Goal: Task Accomplishment & Management: Complete application form

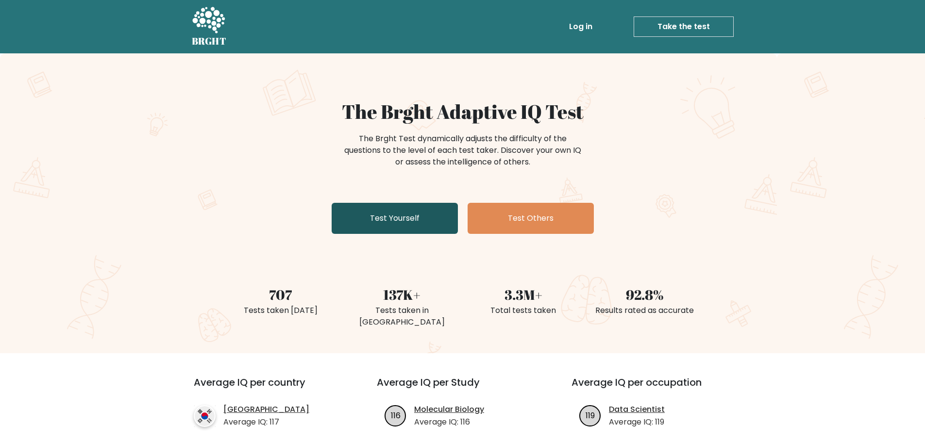
click at [399, 205] on link "Test Yourself" at bounding box center [395, 218] width 126 height 31
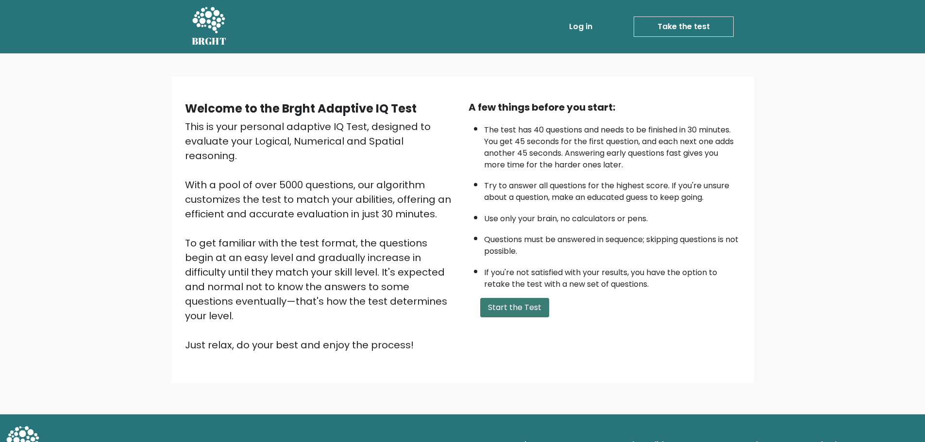
click at [495, 305] on button "Start the Test" at bounding box center [514, 307] width 69 height 19
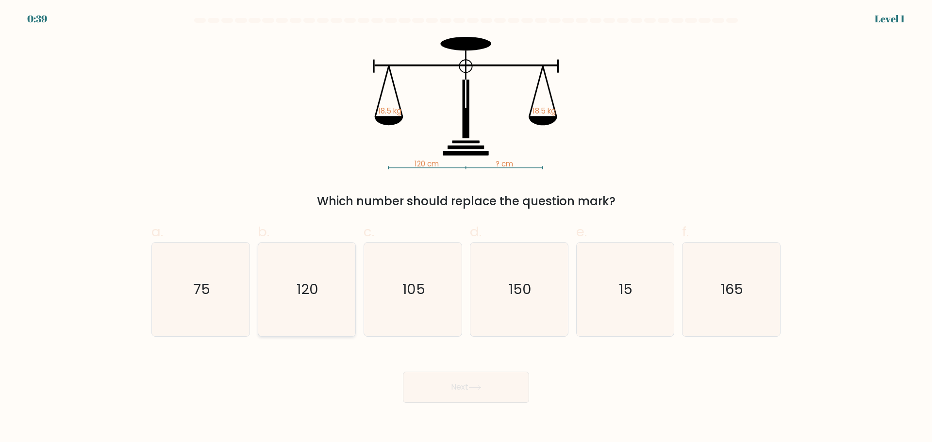
click at [319, 296] on icon "120" at bounding box center [307, 290] width 94 height 94
click at [466, 228] on input "b. 120" at bounding box center [466, 224] width 0 height 6
radio input "true"
click at [443, 383] on button "Next" at bounding box center [466, 387] width 126 height 31
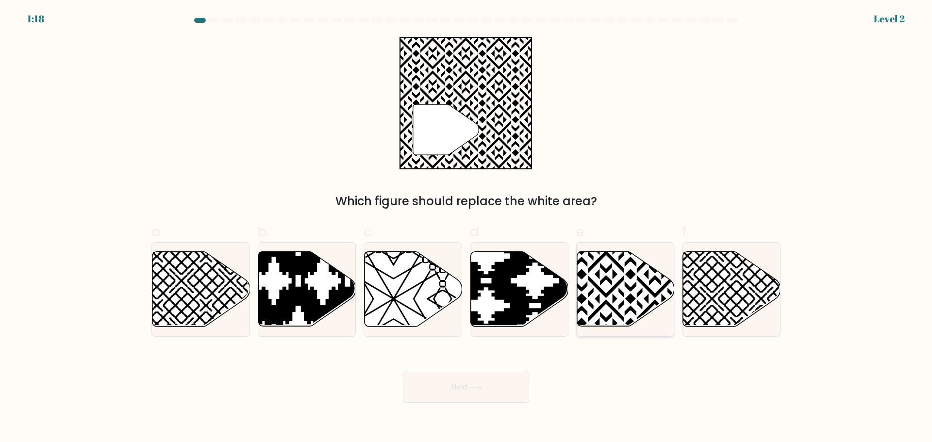
click at [634, 303] on icon at bounding box center [626, 289] width 98 height 75
click at [467, 228] on input "e." at bounding box center [466, 224] width 0 height 6
radio input "true"
click at [435, 385] on button "Next" at bounding box center [466, 387] width 126 height 31
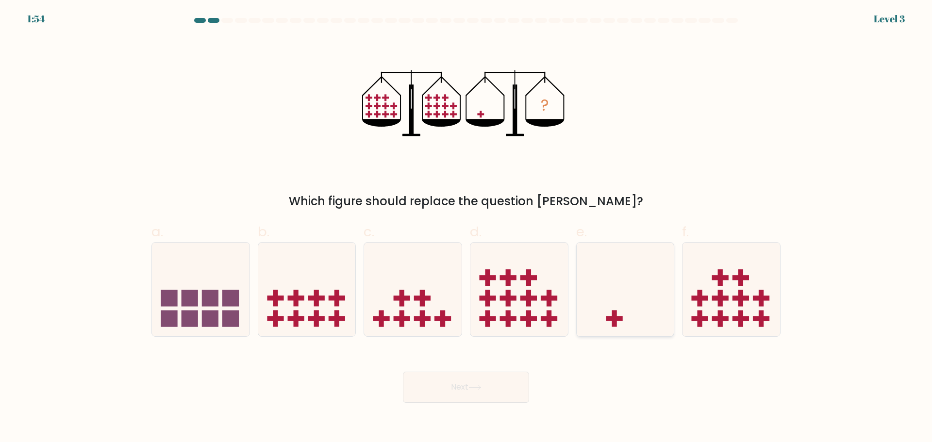
click at [623, 295] on icon at bounding box center [626, 289] width 98 height 81
click at [467, 228] on input "e." at bounding box center [466, 224] width 0 height 6
radio input "true"
click at [476, 380] on button "Next" at bounding box center [466, 387] width 126 height 31
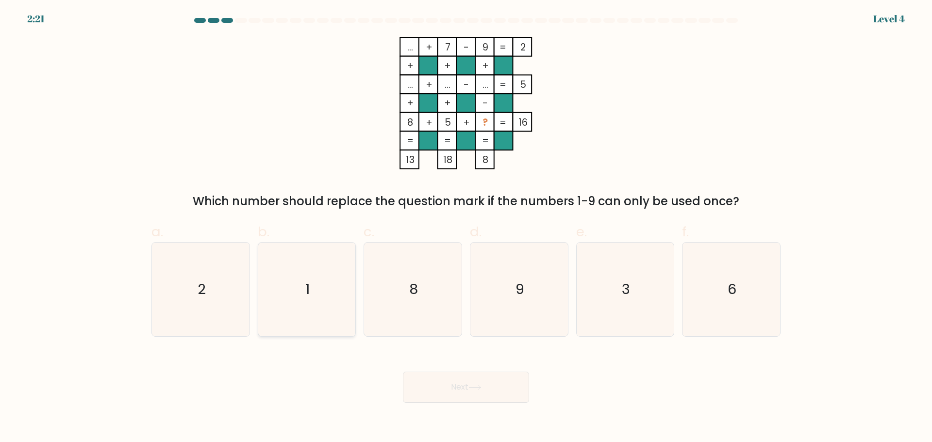
click at [324, 277] on icon "1" at bounding box center [307, 290] width 94 height 94
click at [466, 228] on input "b. 1" at bounding box center [466, 224] width 0 height 6
radio input "true"
click at [646, 301] on icon "3" at bounding box center [625, 290] width 94 height 94
click at [467, 228] on input "e. 3" at bounding box center [466, 224] width 0 height 6
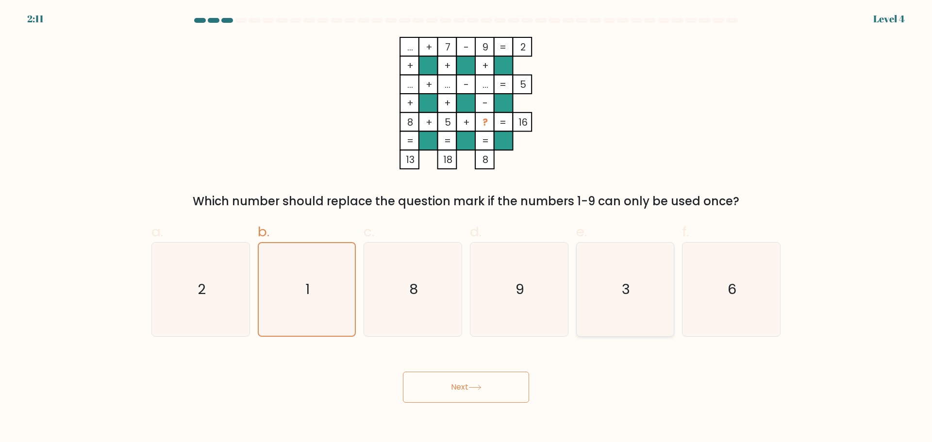
radio input "true"
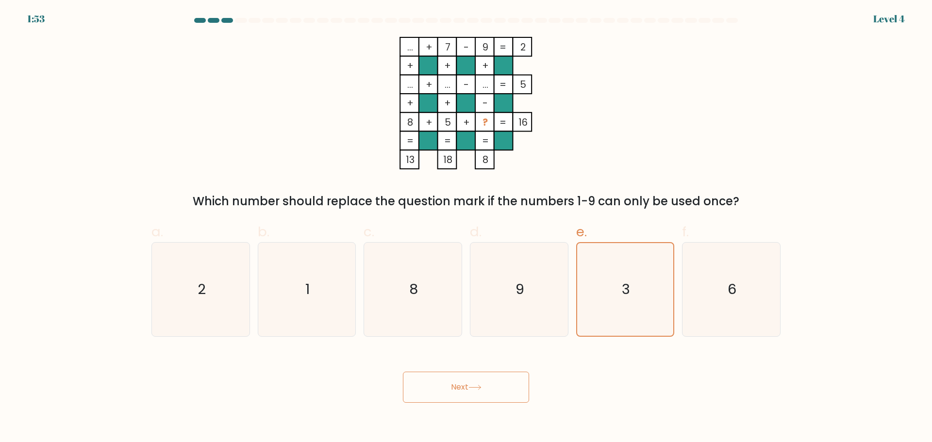
click at [480, 397] on button "Next" at bounding box center [466, 387] width 126 height 31
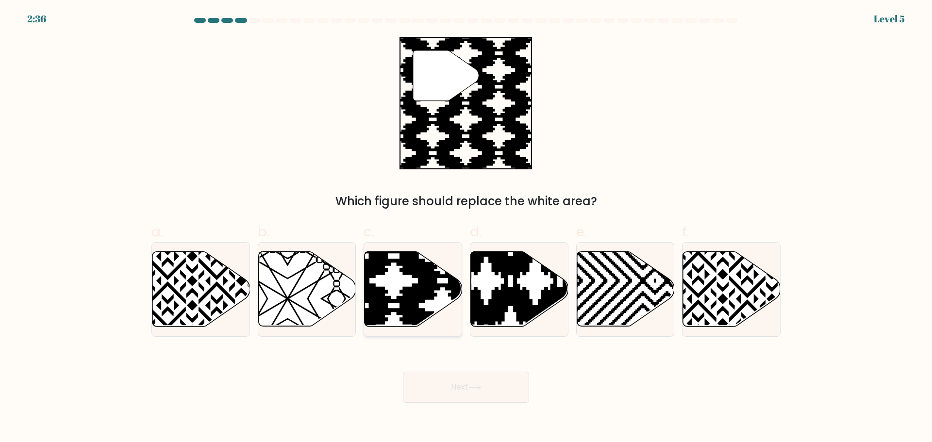
click at [431, 305] on icon at bounding box center [414, 289] width 98 height 75
click at [466, 228] on input "c." at bounding box center [466, 224] width 0 height 6
radio input "true"
click at [422, 316] on icon at bounding box center [442, 329] width 194 height 194
click at [466, 228] on input "c." at bounding box center [466, 224] width 0 height 6
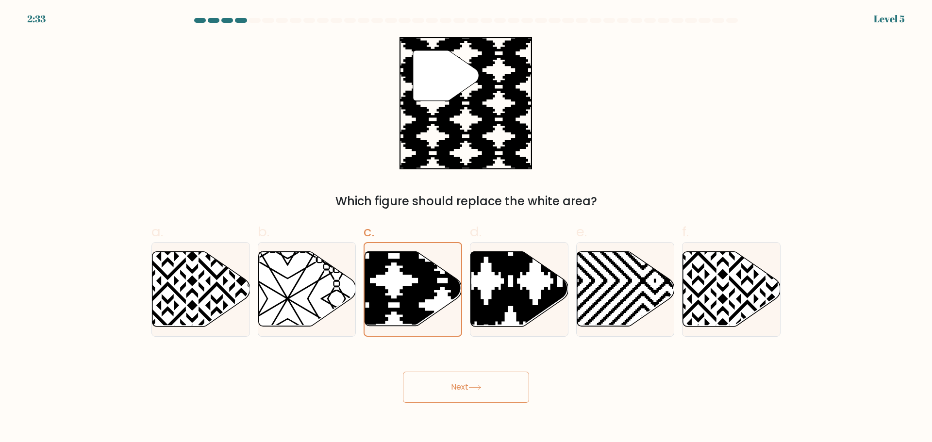
click at [470, 379] on button "Next" at bounding box center [466, 387] width 126 height 31
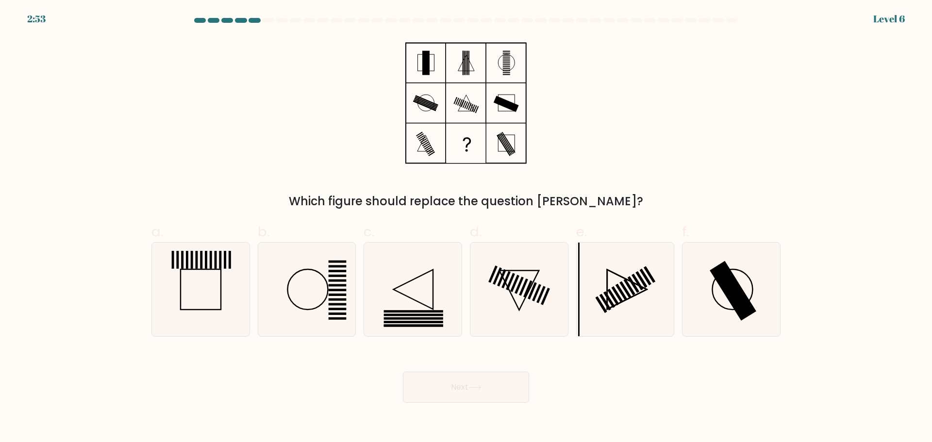
click at [583, 362] on div "Next" at bounding box center [466, 376] width 641 height 54
click at [603, 327] on icon at bounding box center [625, 290] width 94 height 94
click at [467, 228] on input "e." at bounding box center [466, 224] width 0 height 6
radio input "true"
click at [470, 393] on button "Next" at bounding box center [466, 387] width 126 height 31
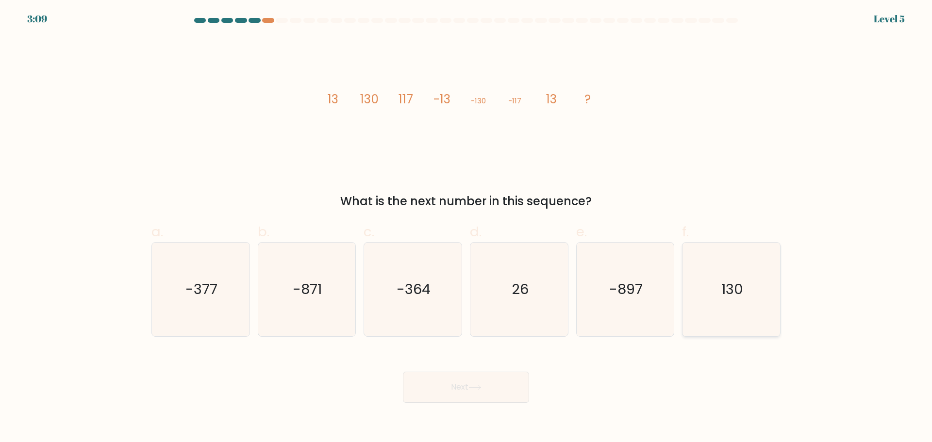
click at [722, 320] on icon "130" at bounding box center [732, 290] width 94 height 94
click at [467, 228] on input "f. 130" at bounding box center [466, 224] width 0 height 6
radio input "true"
click at [496, 379] on button "Next" at bounding box center [466, 387] width 126 height 31
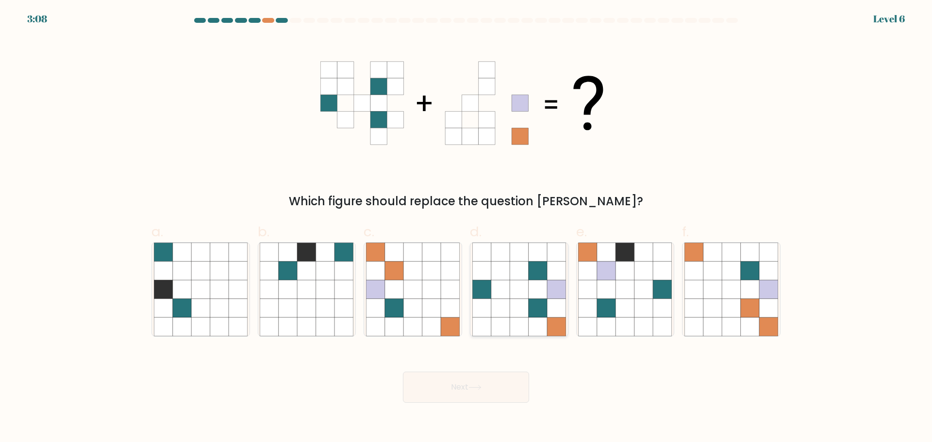
click at [510, 308] on icon at bounding box center [519, 308] width 18 height 18
click at [467, 228] on input "d." at bounding box center [466, 224] width 0 height 6
radio input "true"
click at [447, 390] on button "Next" at bounding box center [466, 387] width 126 height 31
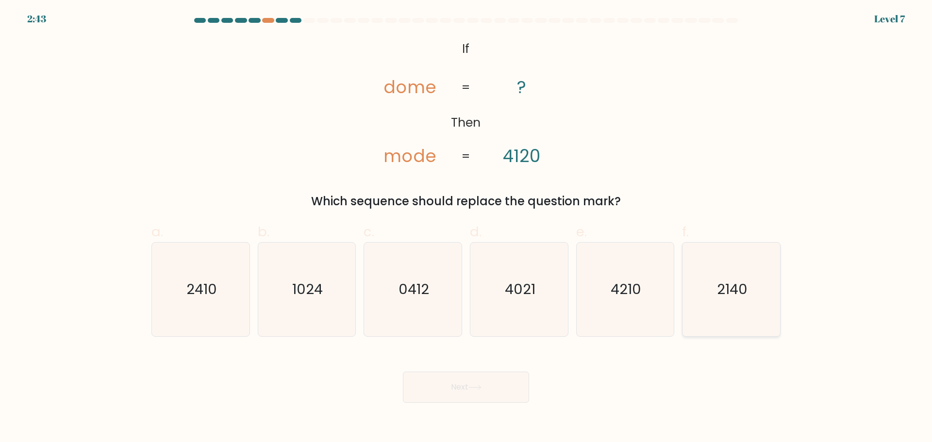
click at [736, 297] on text "2140" at bounding box center [732, 289] width 31 height 19
click at [467, 228] on input "f. 2140" at bounding box center [466, 224] width 0 height 6
radio input "true"
click at [500, 385] on button "Next" at bounding box center [466, 387] width 126 height 31
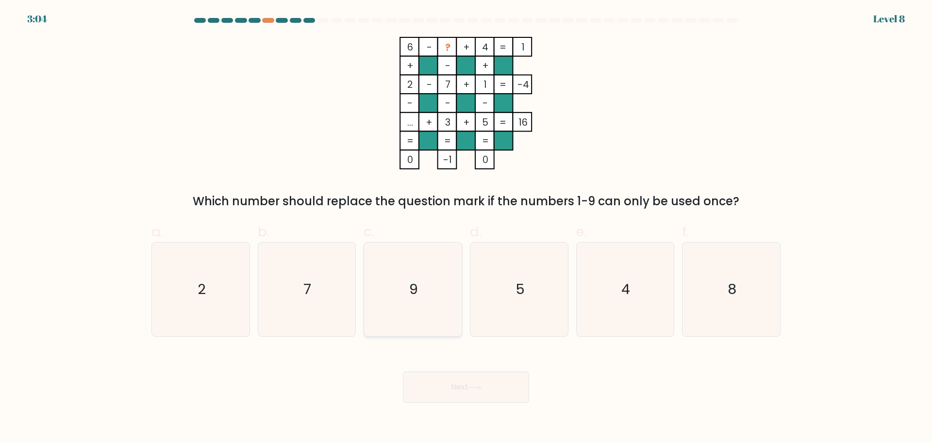
click at [447, 266] on icon "9" at bounding box center [413, 290] width 94 height 94
click at [466, 228] on input "c. 9" at bounding box center [466, 224] width 0 height 6
radio input "true"
click at [474, 383] on button "Next" at bounding box center [466, 387] width 126 height 31
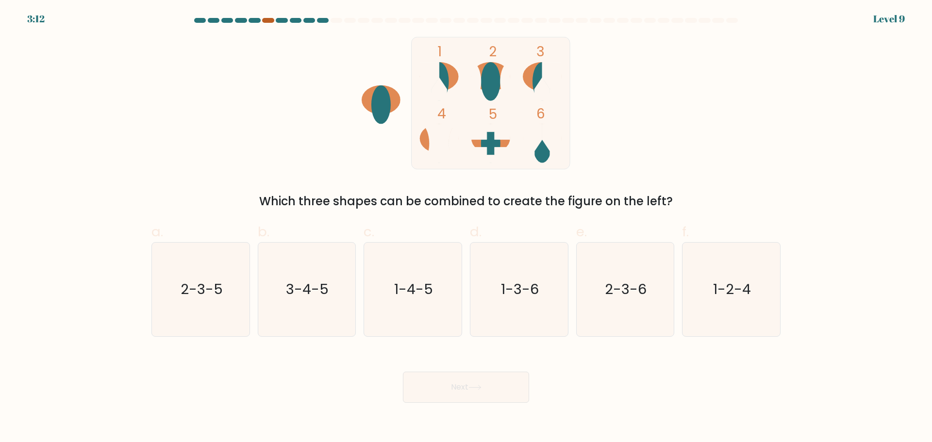
click at [268, 21] on div at bounding box center [268, 20] width 12 height 5
click at [530, 301] on icon "1-3-6" at bounding box center [519, 290] width 94 height 94
click at [467, 228] on input "d. 1-3-6" at bounding box center [466, 224] width 0 height 6
radio input "true"
click at [492, 388] on button "Next" at bounding box center [466, 387] width 126 height 31
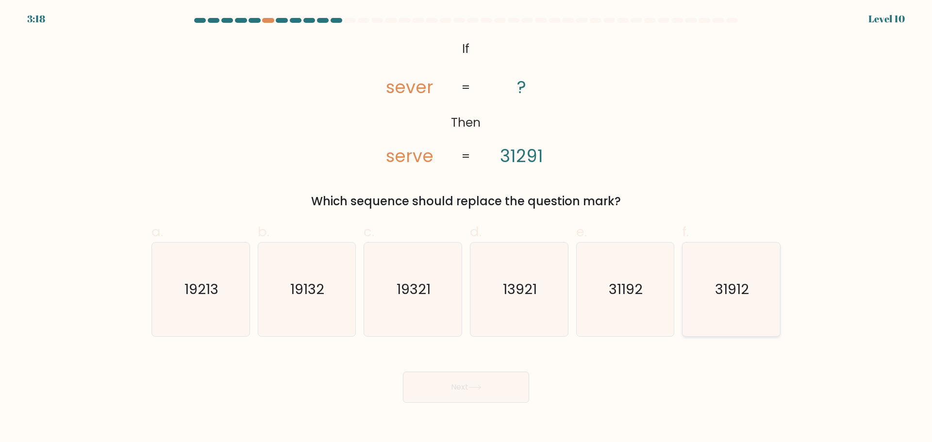
click at [703, 288] on icon "31912" at bounding box center [732, 290] width 94 height 94
click at [467, 228] on input "f. 31912" at bounding box center [466, 224] width 0 height 6
radio input "true"
click at [489, 386] on button "Next" at bounding box center [466, 387] width 126 height 31
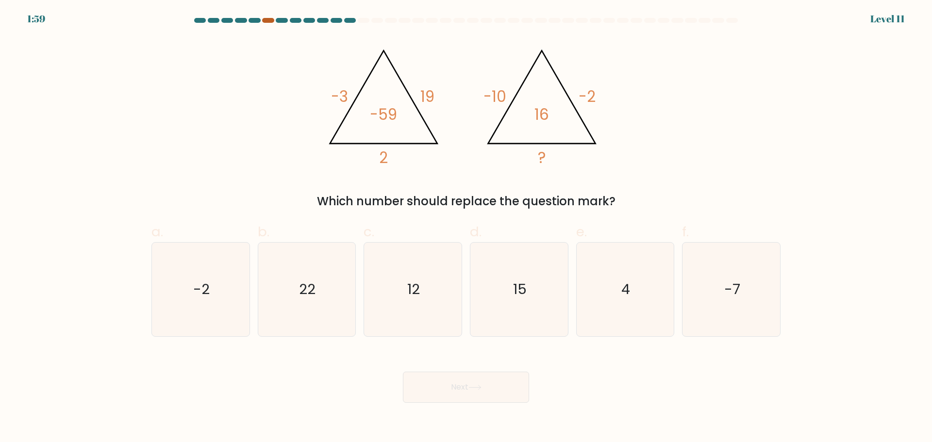
click at [267, 20] on div at bounding box center [268, 20] width 12 height 5
click at [290, 43] on div "@import url('https://fonts.googleapis.com/css?family=Abril+Fatface:400,100,100i…" at bounding box center [466, 123] width 641 height 173
click at [340, 61] on icon "@import url('https://fonts.googleapis.com/css?family=Abril+Fatface:400,100,100i…" at bounding box center [465, 103] width 291 height 133
click at [384, 50] on icon at bounding box center [383, 96] width 107 height 93
click at [432, 101] on tspan "19" at bounding box center [427, 96] width 14 height 21
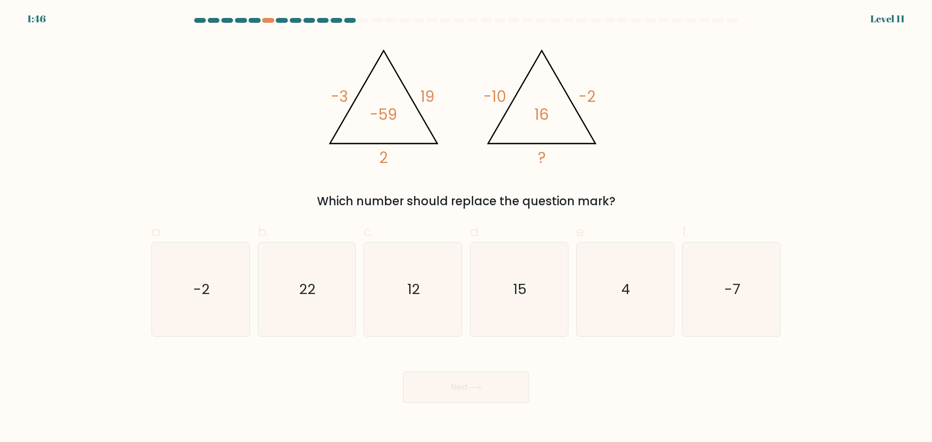
click at [573, 120] on icon "@import url('https://fonts.googleapis.com/css?family=Abril+Fatface:400,100,100i…" at bounding box center [465, 103] width 291 height 133
click at [614, 315] on icon "4" at bounding box center [625, 290] width 94 height 94
click at [467, 228] on input "e. 4" at bounding box center [466, 224] width 0 height 6
radio input "true"
click at [487, 384] on button "Next" at bounding box center [466, 387] width 126 height 31
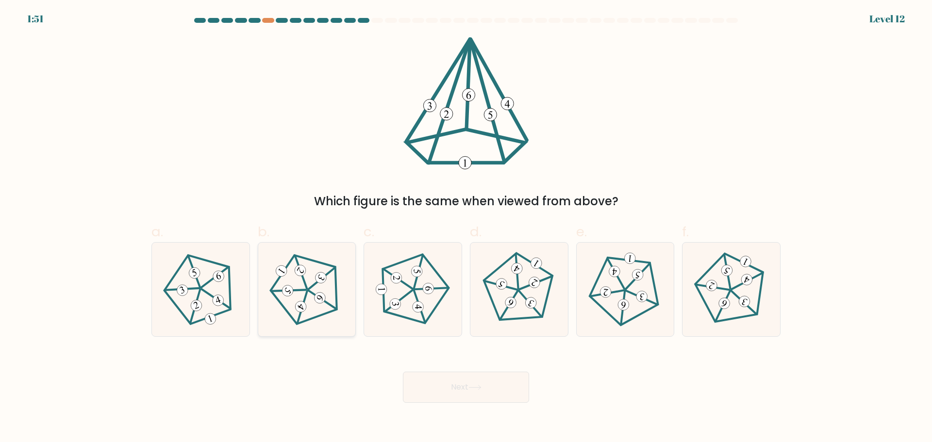
click at [294, 305] on icon at bounding box center [306, 289] width 75 height 75
click at [466, 228] on input "b." at bounding box center [466, 224] width 0 height 6
radio input "true"
click at [451, 379] on button "Next" at bounding box center [466, 387] width 126 height 31
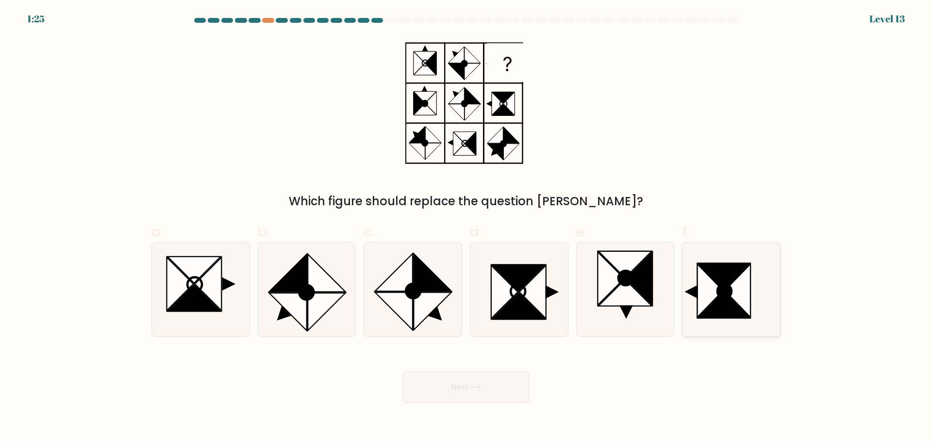
click at [707, 318] on icon at bounding box center [723, 304] width 51 height 27
click at [467, 228] on input "f." at bounding box center [466, 224] width 0 height 6
radio input "true"
click at [465, 392] on button "Next" at bounding box center [466, 387] width 126 height 31
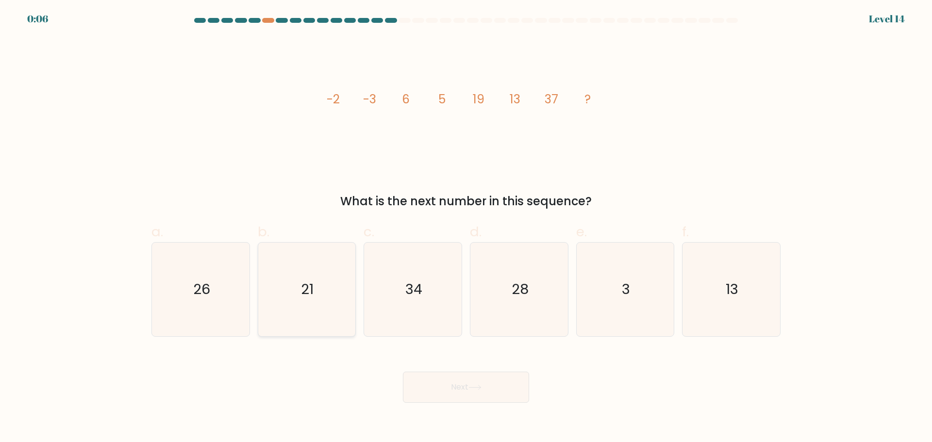
click at [319, 309] on icon "21" at bounding box center [307, 290] width 94 height 94
click at [466, 228] on input "b. 21" at bounding box center [466, 224] width 0 height 6
radio input "true"
click at [449, 394] on button "Next" at bounding box center [466, 387] width 126 height 31
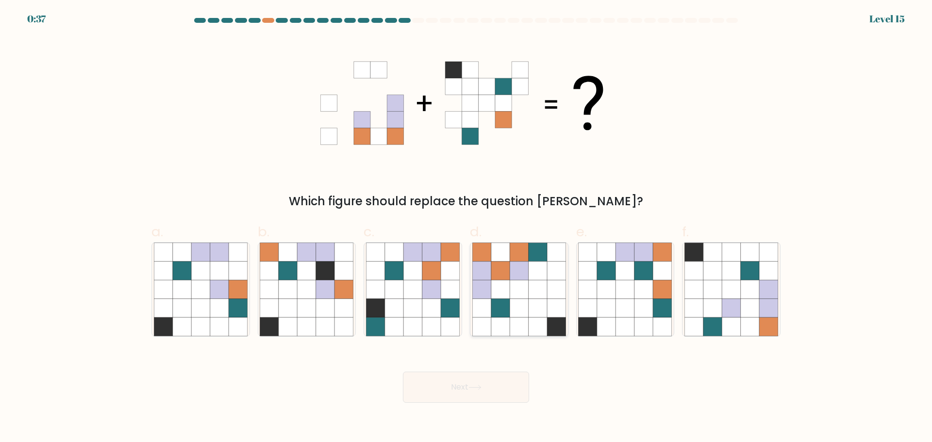
click at [512, 273] on icon at bounding box center [519, 270] width 18 height 18
click at [467, 228] on input "d." at bounding box center [466, 224] width 0 height 6
radio input "true"
click at [469, 394] on button "Next" at bounding box center [466, 387] width 126 height 31
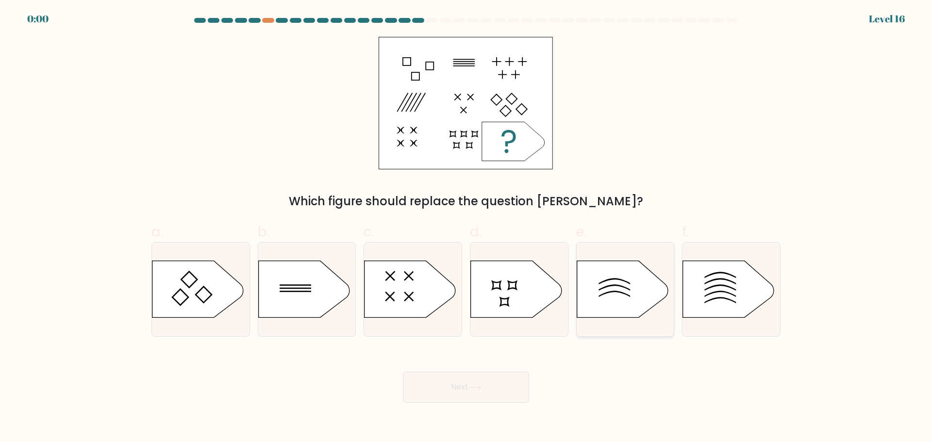
click at [598, 300] on icon at bounding box center [622, 289] width 91 height 57
click at [467, 228] on input "e." at bounding box center [466, 224] width 0 height 6
radio input "true"
click at [521, 369] on div "Next" at bounding box center [466, 376] width 641 height 54
click at [496, 383] on div "Next" at bounding box center [466, 376] width 641 height 54
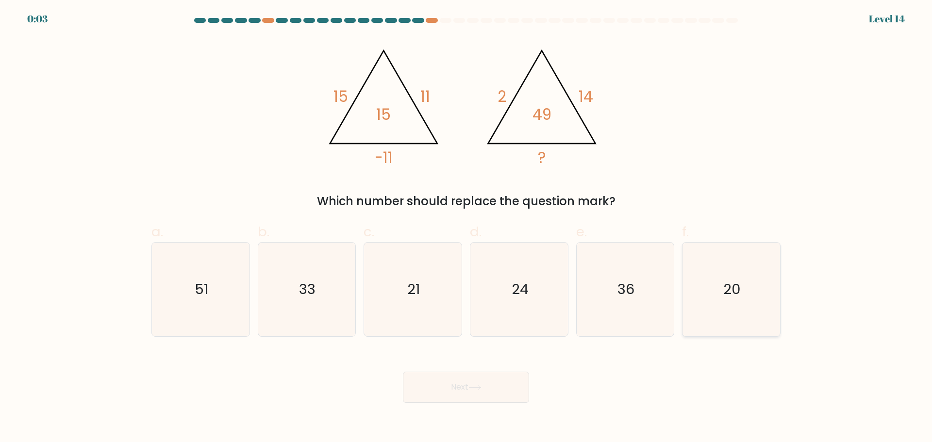
click at [737, 286] on text "20" at bounding box center [732, 289] width 17 height 19
click at [467, 228] on input "f. 20" at bounding box center [466, 224] width 0 height 6
radio input "true"
click at [504, 383] on button "Next" at bounding box center [466, 387] width 126 height 31
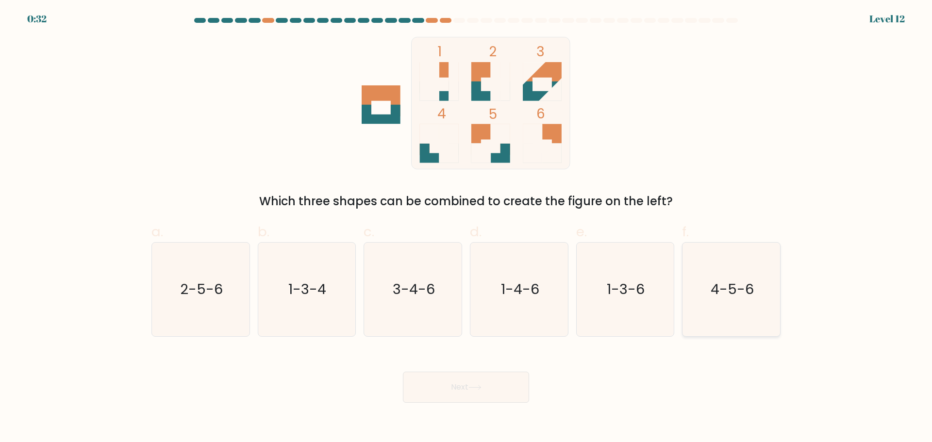
click at [706, 313] on icon "4-5-6" at bounding box center [732, 290] width 94 height 94
click at [467, 228] on input "f. 4-5-6" at bounding box center [466, 224] width 0 height 6
radio input "true"
click at [483, 392] on button "Next" at bounding box center [466, 387] width 126 height 31
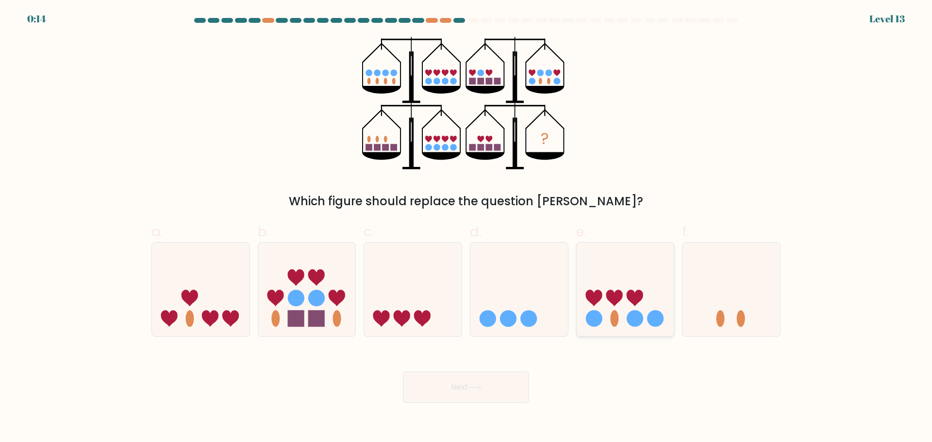
click at [618, 316] on ellipse at bounding box center [614, 319] width 8 height 17
click at [467, 228] on input "e." at bounding box center [466, 224] width 0 height 6
radio input "true"
click at [498, 385] on button "Next" at bounding box center [466, 387] width 126 height 31
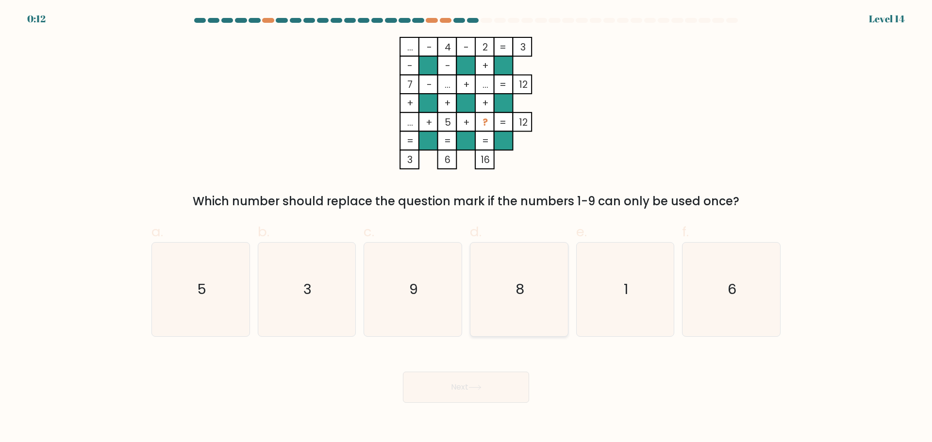
click at [495, 288] on icon "8" at bounding box center [519, 290] width 94 height 94
click at [467, 228] on input "d. 8" at bounding box center [466, 224] width 0 height 6
radio input "true"
click at [494, 384] on button "Next" at bounding box center [466, 387] width 126 height 31
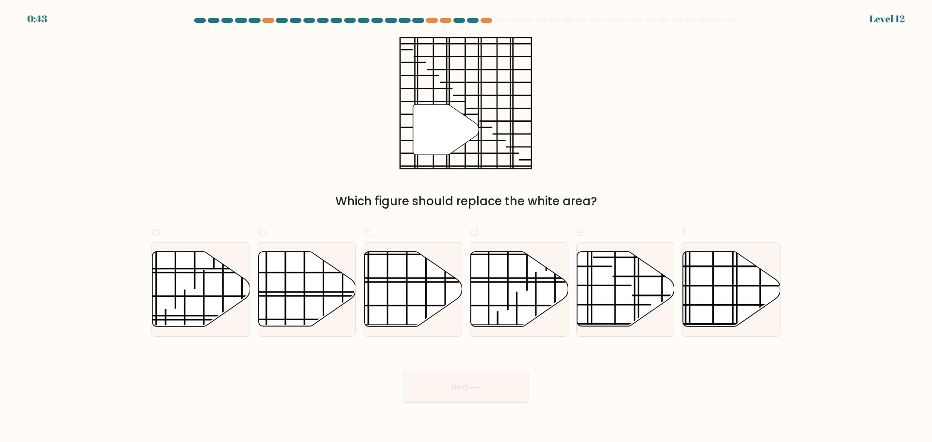
drag, startPoint x: 197, startPoint y: 19, endPoint x: 329, endPoint y: 21, distance: 132.1
click at [298, 20] on at bounding box center [466, 20] width 546 height 5
click at [563, 42] on div "" Which figure should replace the white area?" at bounding box center [466, 123] width 641 height 173
drag, startPoint x: 731, startPoint y: 310, endPoint x: 719, endPoint y: 318, distance: 14.7
click at [731, 310] on icon at bounding box center [732, 289] width 98 height 75
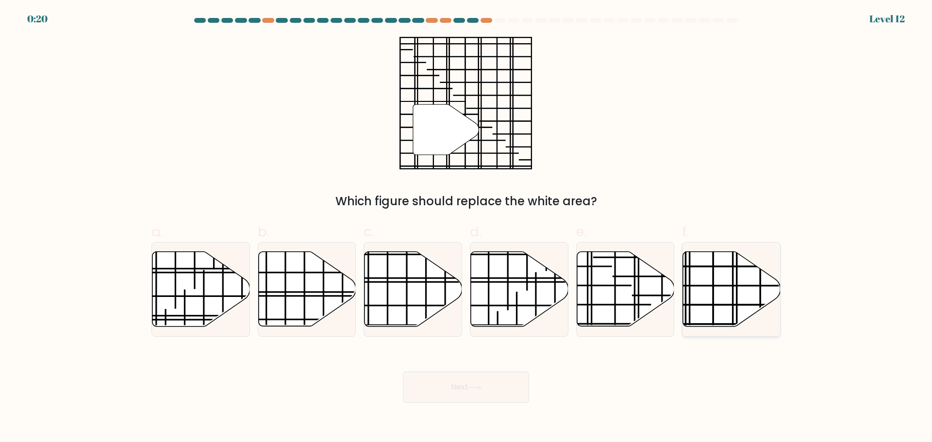
click at [467, 228] on input "f." at bounding box center [466, 224] width 0 height 6
radio input "true"
click at [504, 383] on button "Next" at bounding box center [466, 387] width 126 height 31
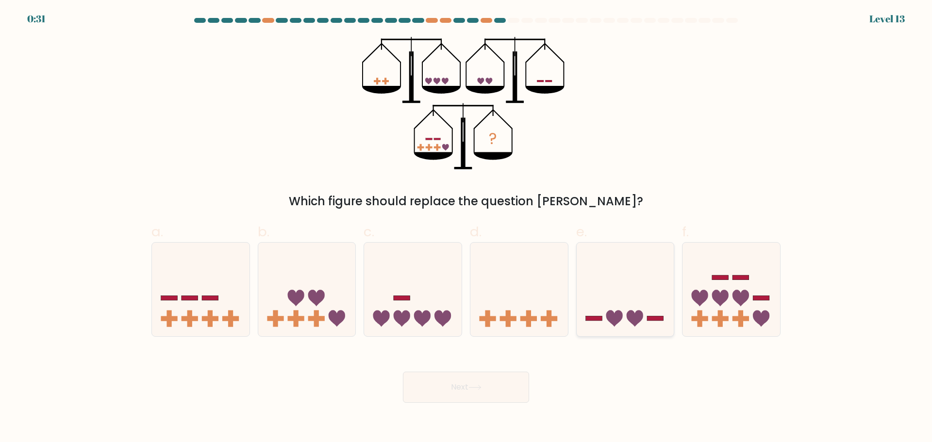
click at [599, 315] on icon at bounding box center [626, 289] width 98 height 81
click at [467, 228] on input "e." at bounding box center [466, 224] width 0 height 6
radio input "true"
click at [440, 381] on button "Next" at bounding box center [466, 387] width 126 height 31
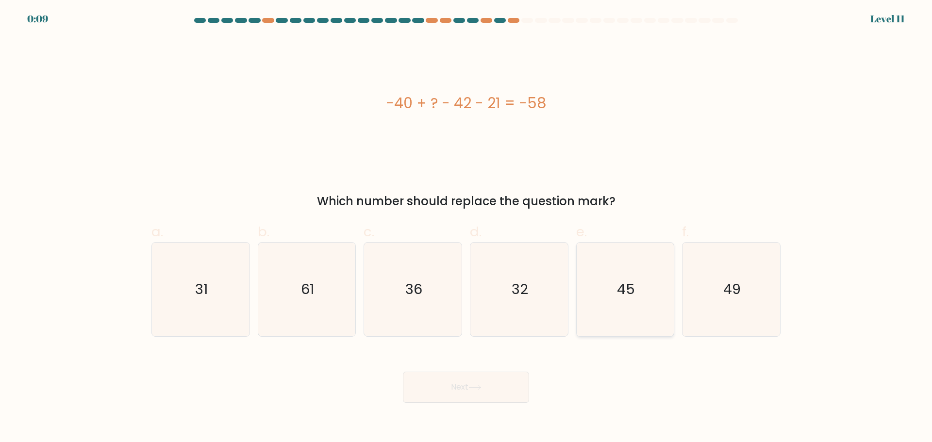
click at [638, 308] on icon "45" at bounding box center [625, 290] width 94 height 94
click at [467, 228] on input "e. 45" at bounding box center [466, 224] width 0 height 6
radio input "true"
click at [481, 387] on icon at bounding box center [475, 387] width 13 height 5
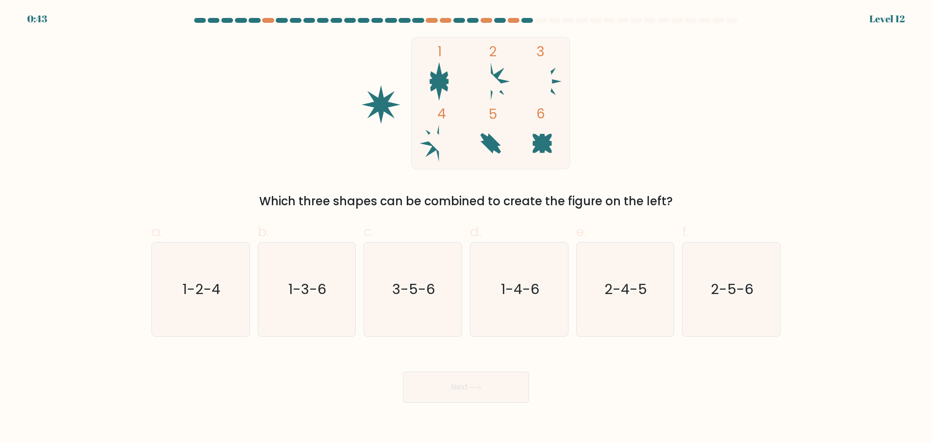
click at [585, 325] on icon "2-4-5" at bounding box center [625, 290] width 94 height 94
click at [467, 228] on input "e. 2-4-5" at bounding box center [466, 224] width 0 height 6
radio input "true"
click at [513, 382] on button "Next" at bounding box center [466, 387] width 126 height 31
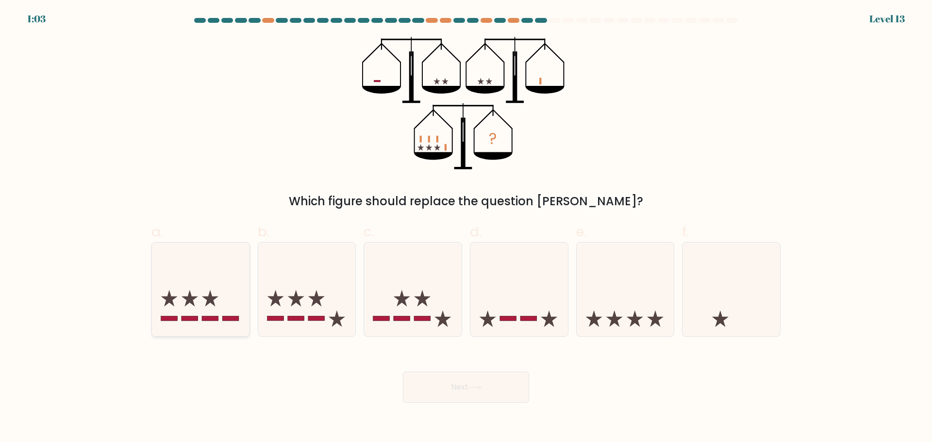
click at [228, 325] on icon at bounding box center [201, 289] width 98 height 81
click at [466, 228] on input "a." at bounding box center [466, 224] width 0 height 6
radio input "true"
click at [452, 392] on button "Next" at bounding box center [466, 387] width 126 height 31
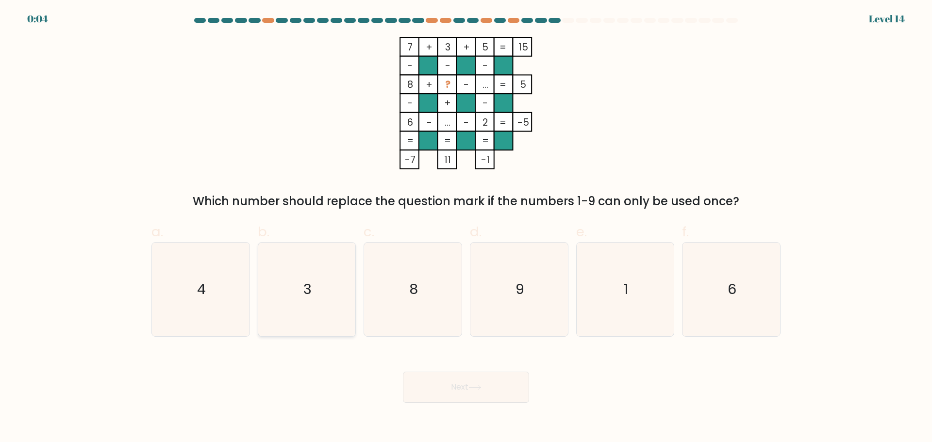
click at [305, 283] on text "3" at bounding box center [307, 289] width 8 height 19
click at [466, 228] on input "b. 3" at bounding box center [466, 224] width 0 height 6
radio input "true"
click at [433, 317] on icon "8" at bounding box center [413, 290] width 94 height 94
click at [466, 228] on input "c. 8" at bounding box center [466, 224] width 0 height 6
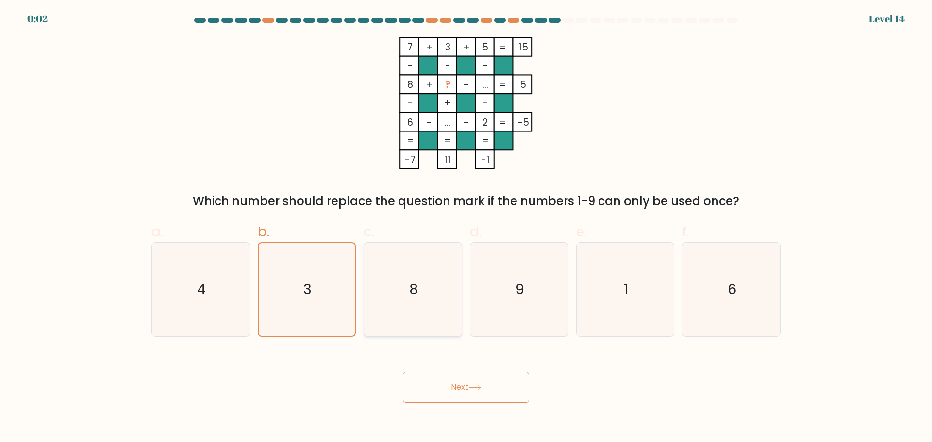
radio input "true"
click at [471, 393] on button "Next" at bounding box center [466, 387] width 126 height 31
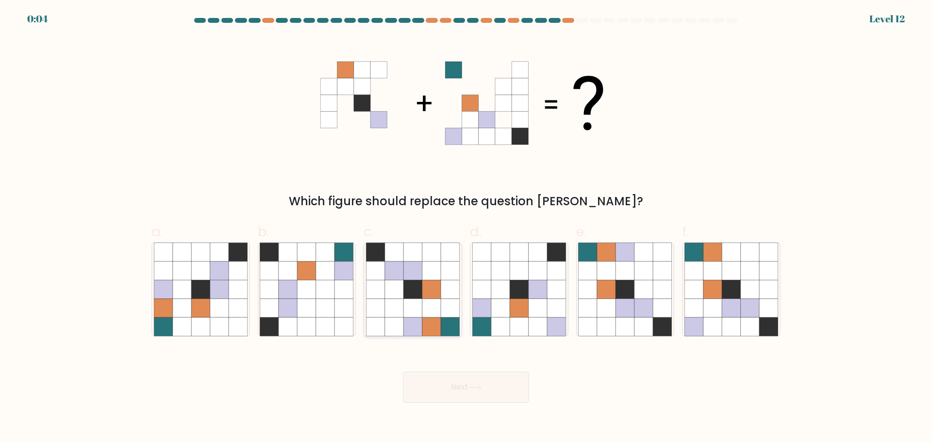
click at [413, 325] on icon at bounding box center [413, 327] width 18 height 18
click at [466, 228] on input "c." at bounding box center [466, 224] width 0 height 6
radio input "true"
click at [442, 385] on button "Next" at bounding box center [466, 387] width 126 height 31
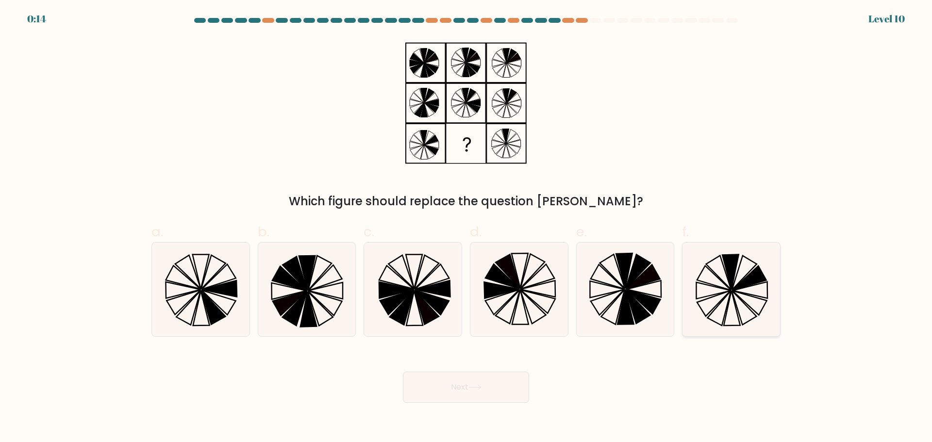
click at [712, 292] on icon at bounding box center [732, 290] width 94 height 94
click at [467, 228] on input "f." at bounding box center [466, 224] width 0 height 6
radio input "true"
click at [454, 388] on button "Next" at bounding box center [466, 387] width 126 height 31
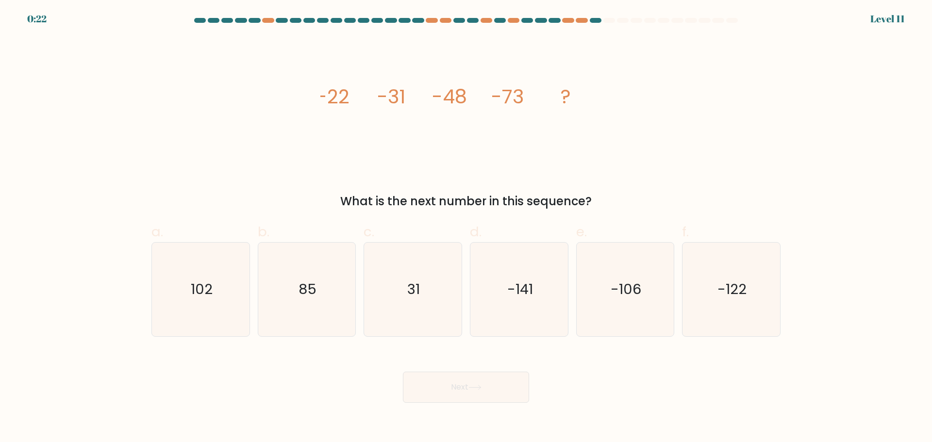
click at [325, 52] on icon "image/svg+xml -22 -31 -48 -73 ?" at bounding box center [465, 103] width 291 height 133
click at [600, 297] on icon "-106" at bounding box center [625, 290] width 94 height 94
click at [467, 228] on input "e. -106" at bounding box center [466, 224] width 0 height 6
radio input "true"
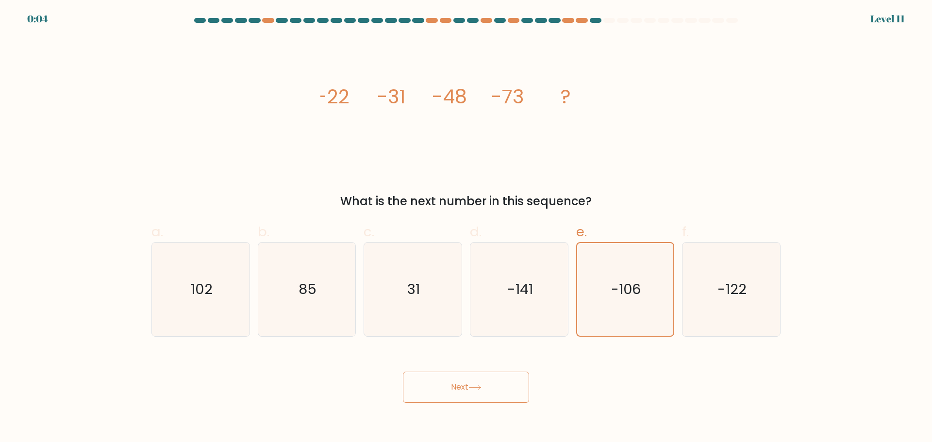
click at [487, 392] on button "Next" at bounding box center [466, 387] width 126 height 31
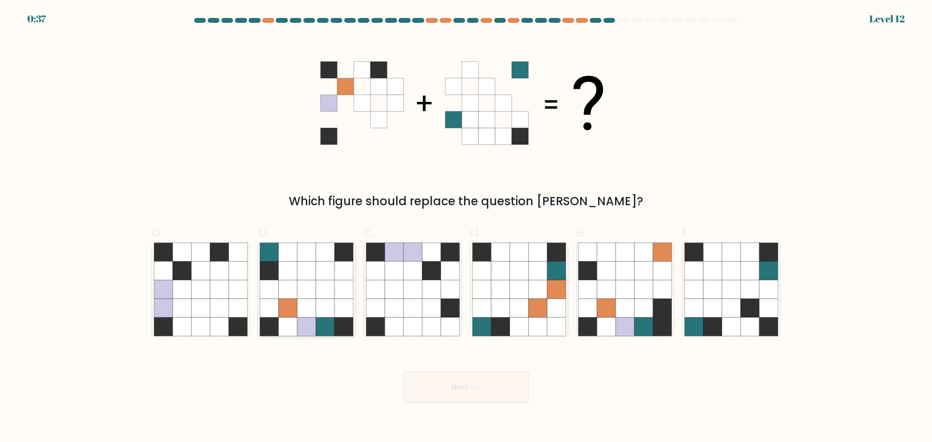
click at [314, 307] on icon at bounding box center [307, 308] width 18 height 18
click at [466, 228] on input "b." at bounding box center [466, 224] width 0 height 6
radio input "true"
click at [469, 395] on button "Next" at bounding box center [466, 387] width 126 height 31
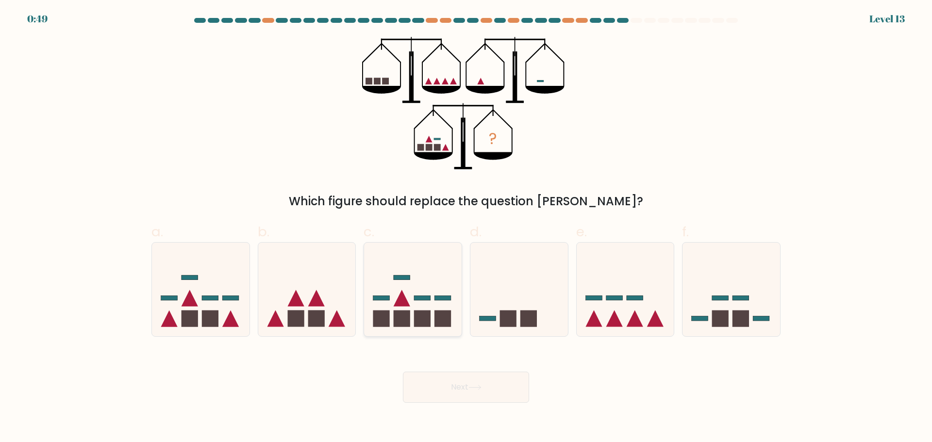
click at [404, 286] on icon at bounding box center [413, 289] width 98 height 81
click at [466, 228] on input "c." at bounding box center [466, 224] width 0 height 6
radio input "true"
click at [456, 383] on button "Next" at bounding box center [466, 387] width 126 height 31
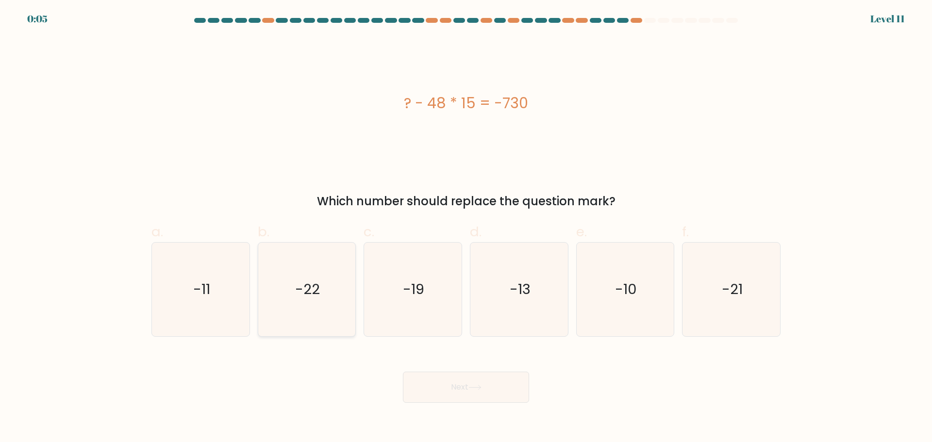
click at [287, 290] on icon "-22" at bounding box center [307, 290] width 94 height 94
click at [466, 228] on input "b. -22" at bounding box center [466, 224] width 0 height 6
radio input "true"
click at [434, 379] on button "Next" at bounding box center [466, 387] width 126 height 31
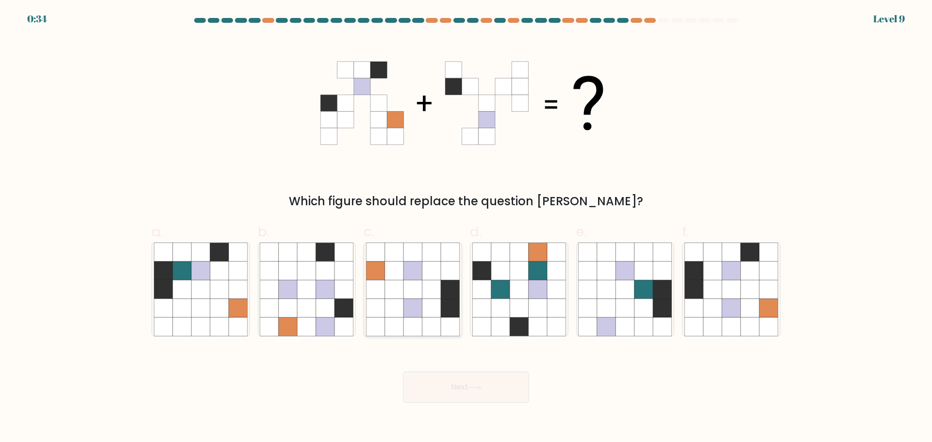
click at [412, 304] on icon at bounding box center [413, 308] width 18 height 18
click at [466, 228] on input "c." at bounding box center [466, 224] width 0 height 6
radio input "true"
click at [731, 320] on icon at bounding box center [731, 327] width 18 height 18
click at [467, 228] on input "f." at bounding box center [466, 224] width 0 height 6
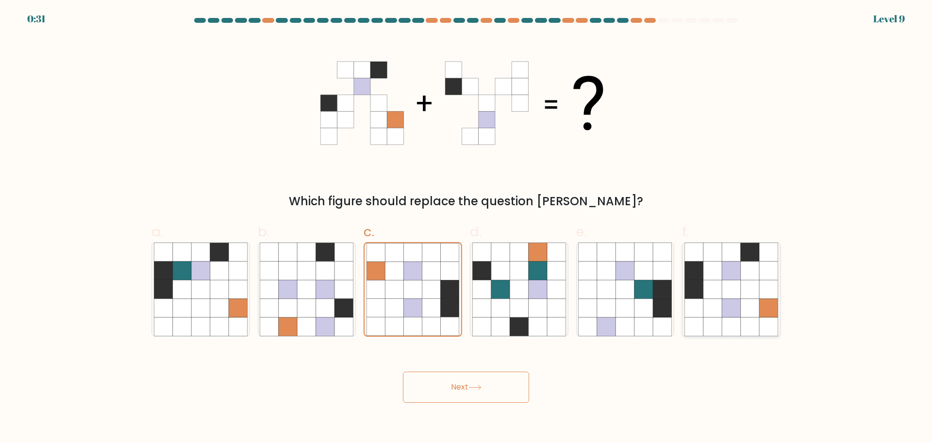
radio input "true"
click at [504, 377] on button "Next" at bounding box center [466, 387] width 126 height 31
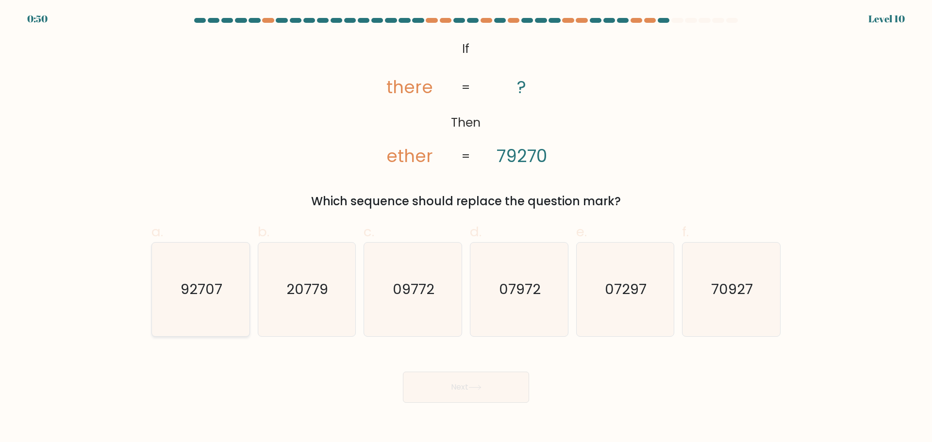
click at [209, 298] on text "92707" at bounding box center [202, 289] width 42 height 19
click at [466, 228] on input "a. 92707" at bounding box center [466, 224] width 0 height 6
radio input "true"
click at [429, 377] on button "Next" at bounding box center [466, 387] width 126 height 31
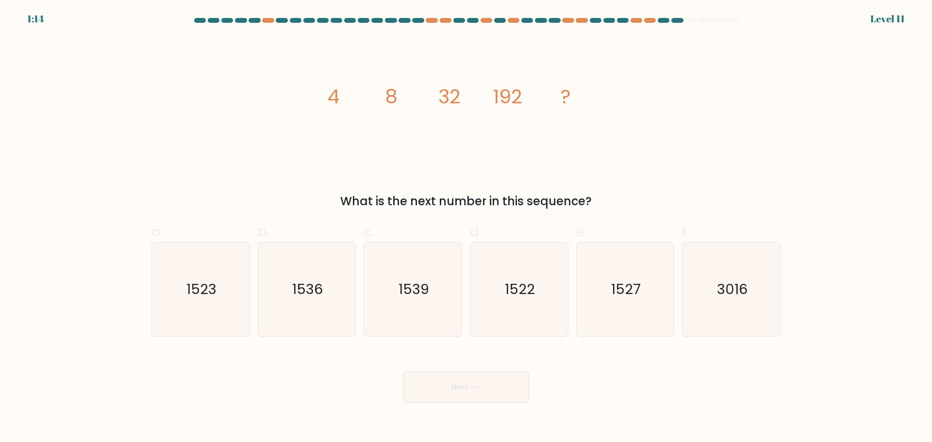
click at [486, 108] on icon "image/svg+xml 4 8 32 192 ?" at bounding box center [465, 103] width 291 height 133
drag, startPoint x: 356, startPoint y: 170, endPoint x: 353, endPoint y: 165, distance: 5.9
click at [355, 168] on div "image/svg+xml 4 8 32 192 ? What is the next number in this sequence?" at bounding box center [466, 123] width 641 height 173
drag, startPoint x: 239, startPoint y: 112, endPoint x: 233, endPoint y: 91, distance: 22.3
click at [239, 111] on div "image/svg+xml 4 8 32 192 ? What is the next number in this sequence?" at bounding box center [466, 123] width 641 height 173
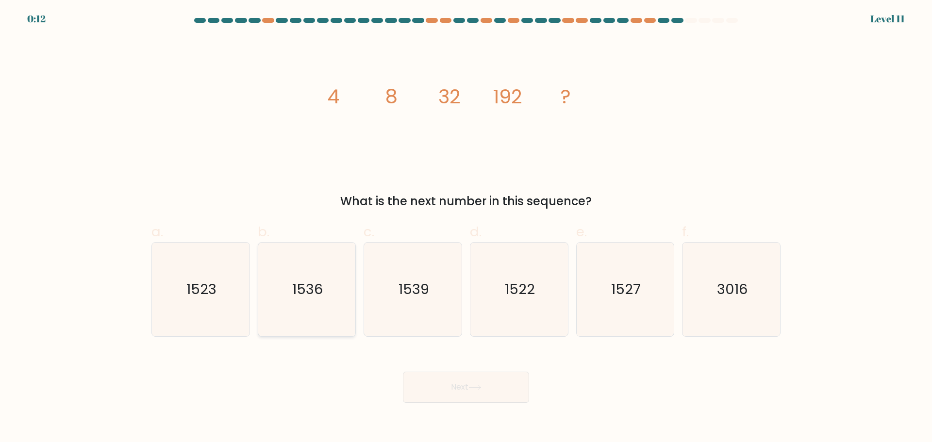
drag, startPoint x: 304, startPoint y: 299, endPoint x: 318, endPoint y: 301, distance: 13.2
click at [304, 299] on icon "1536" at bounding box center [307, 290] width 94 height 94
click at [466, 228] on input "b. 1536" at bounding box center [466, 224] width 0 height 6
radio input "true"
click at [459, 384] on button "Next" at bounding box center [466, 387] width 126 height 31
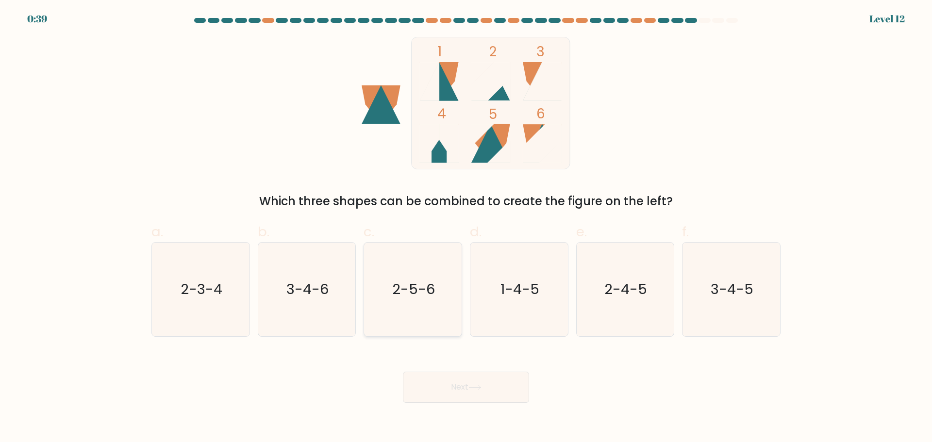
click at [398, 311] on icon "2-5-6" at bounding box center [413, 290] width 94 height 94
click at [466, 228] on input "c. 2-5-6" at bounding box center [466, 224] width 0 height 6
radio input "true"
click at [451, 379] on button "Next" at bounding box center [466, 387] width 126 height 31
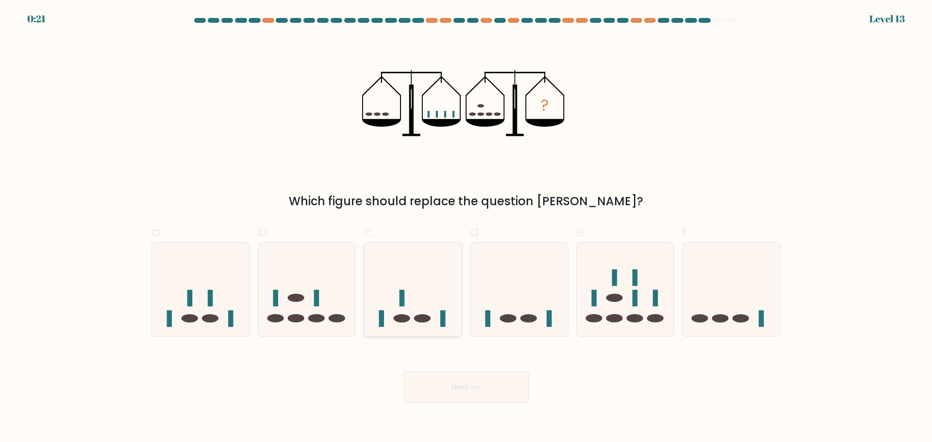
click at [409, 320] on ellipse at bounding box center [402, 319] width 17 height 8
click at [466, 228] on input "c." at bounding box center [466, 224] width 0 height 6
radio input "true"
click at [435, 384] on button "Next" at bounding box center [466, 387] width 126 height 31
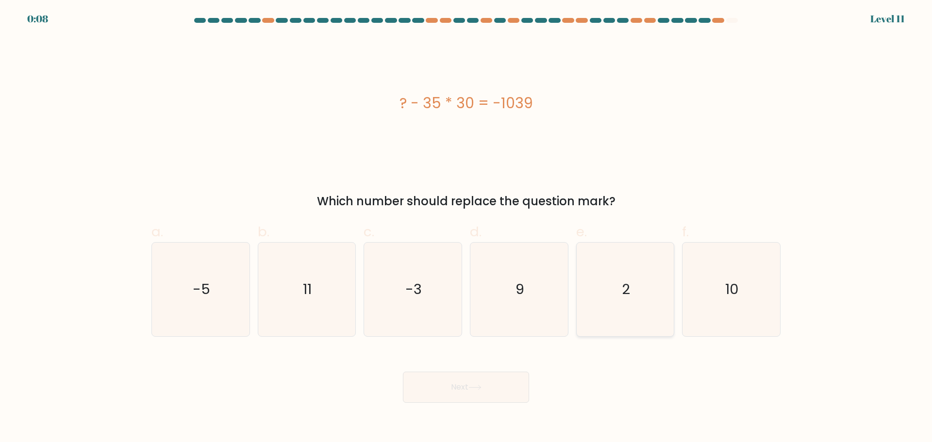
click at [632, 313] on icon "2" at bounding box center [625, 290] width 94 height 94
click at [467, 228] on input "e. 2" at bounding box center [466, 224] width 0 height 6
radio input "true"
click at [507, 383] on button "Next" at bounding box center [466, 387] width 126 height 31
click at [476, 384] on button "Next" at bounding box center [466, 387] width 126 height 31
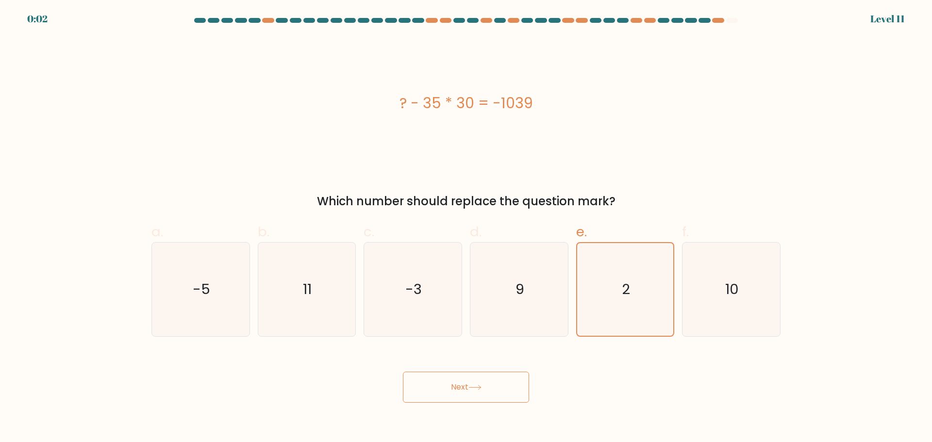
click at [622, 156] on div "? - 35 * 30 = -1039" at bounding box center [465, 103] width 629 height 133
click at [502, 395] on button "Next" at bounding box center [466, 387] width 126 height 31
click at [576, 131] on div "? - 35 * 30 = -1039" at bounding box center [465, 103] width 629 height 133
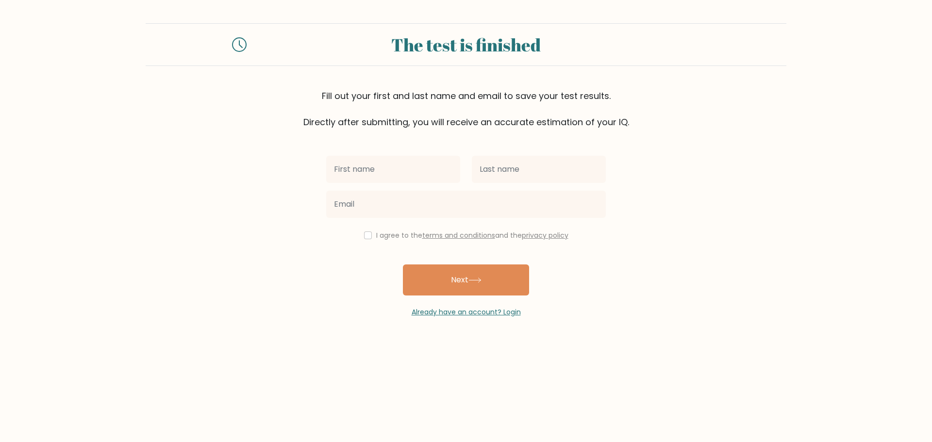
click at [413, 163] on input "text" at bounding box center [393, 169] width 134 height 27
type input "sebatian"
click at [564, 157] on input "text" at bounding box center [539, 169] width 134 height 27
type input "[PERSON_NAME]"
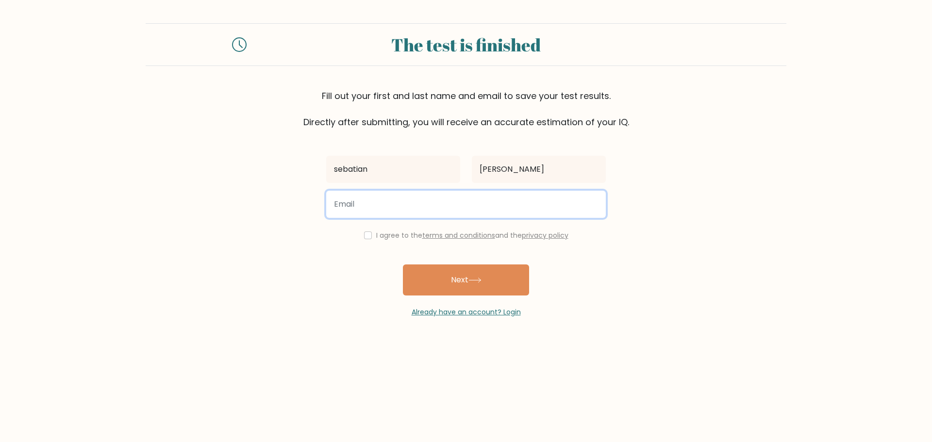
click at [490, 210] on input "email" at bounding box center [466, 204] width 280 height 27
type input "[EMAIL_ADDRESS][DOMAIN_NAME]"
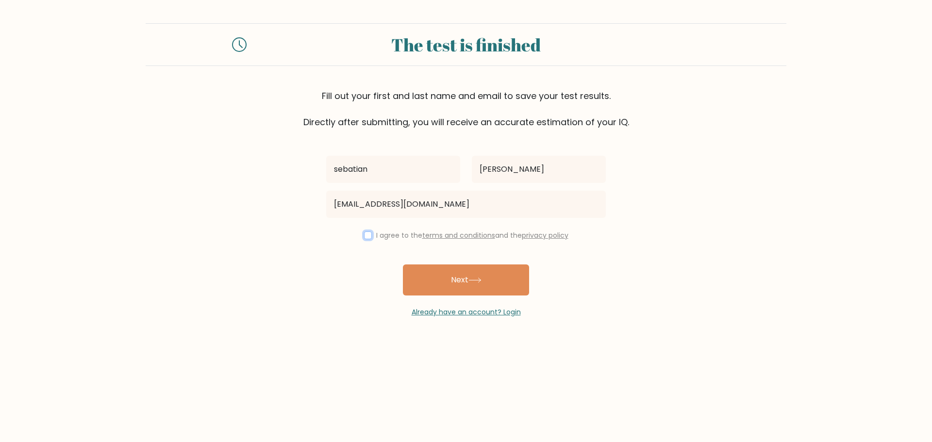
click at [366, 235] on input "checkbox" at bounding box center [368, 236] width 8 height 8
checkbox input "true"
click at [449, 283] on button "Next" at bounding box center [466, 280] width 126 height 31
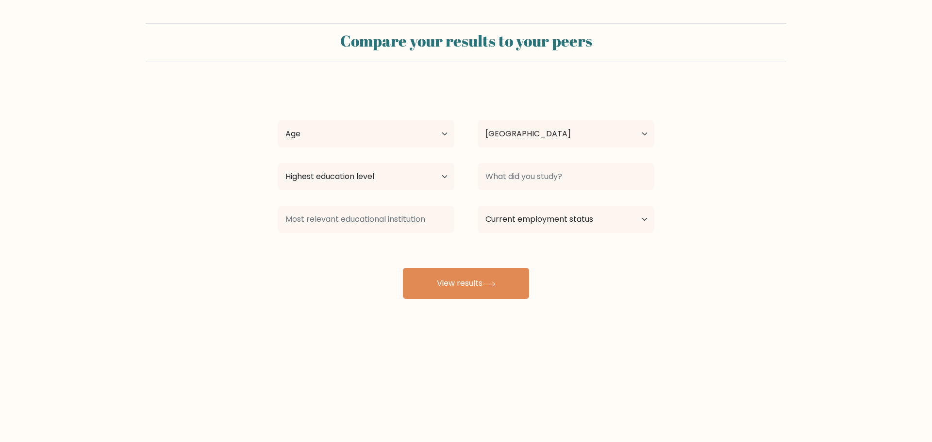
select select "US"
click at [387, 163] on div "Highest education level No schooling Primary Lower Secondary Upper Secondary Oc…" at bounding box center [366, 176] width 200 height 35
drag, startPoint x: 388, startPoint y: 173, endPoint x: 434, endPoint y: 185, distance: 47.6
click at [388, 173] on select "Highest education level No schooling Primary Lower Secondary Upper Secondary Oc…" at bounding box center [366, 176] width 177 height 27
select select "primary"
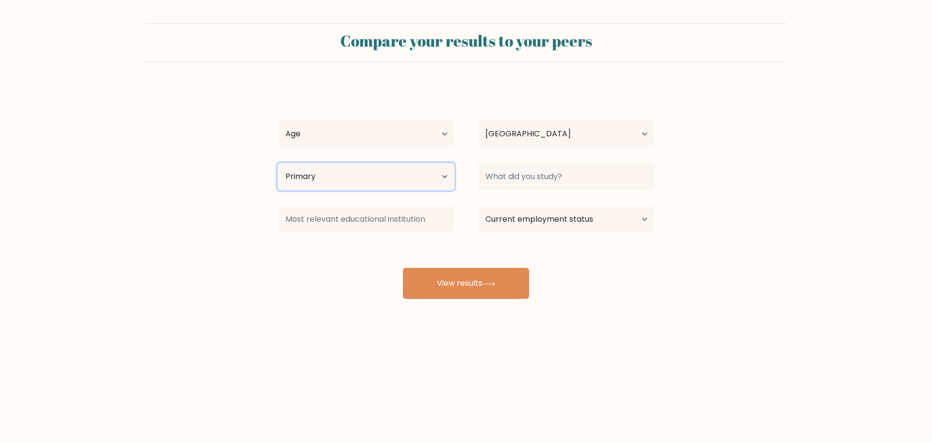
click at [278, 163] on select "Highest education level No schooling Primary Lower Secondary Upper Secondary Oc…" at bounding box center [366, 176] width 177 height 27
click at [350, 134] on select "Age Under 18 years old 18-24 years old 25-34 years old 35-44 years old 45-54 ye…" at bounding box center [366, 133] width 177 height 27
select select "18_24"
click at [278, 120] on select "Age Under 18 years old 18-24 years old 25-34 years old 35-44 years old 45-54 ye…" at bounding box center [366, 133] width 177 height 27
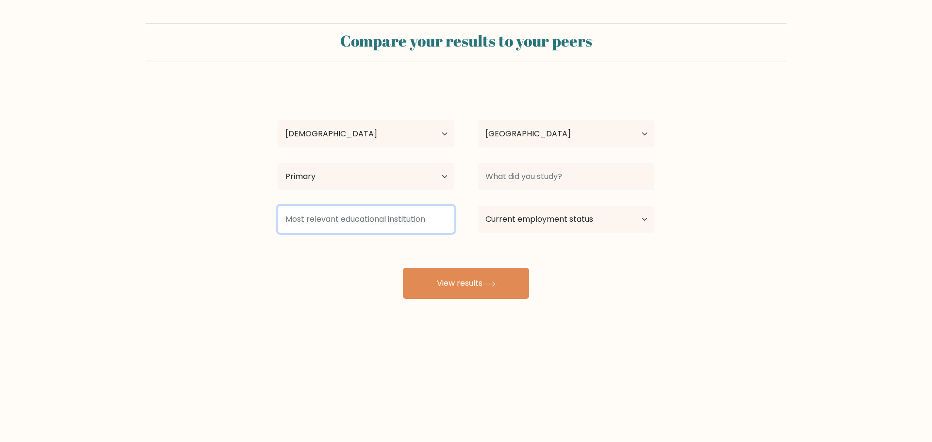
click at [384, 223] on input at bounding box center [366, 219] width 177 height 27
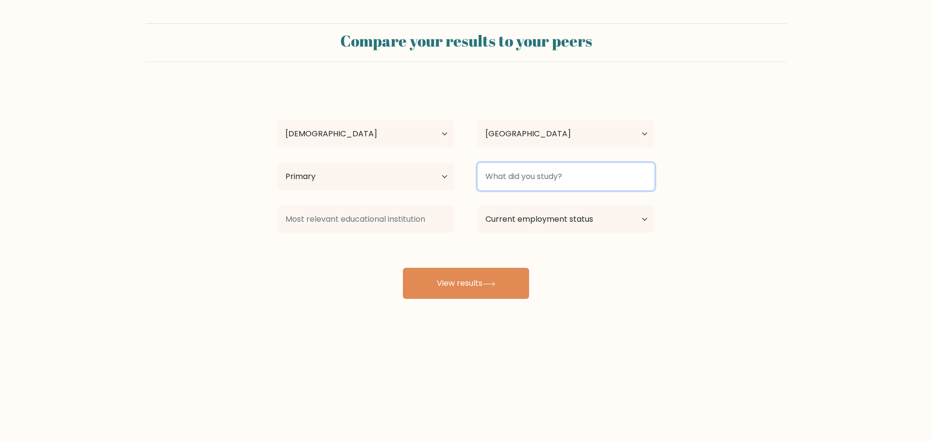
click at [575, 181] on input at bounding box center [566, 176] width 177 height 27
click at [590, 249] on div "sebatian arias Age Under 18 years old 18-24 years old 25-34 years old 35-44 yea…" at bounding box center [466, 192] width 388 height 214
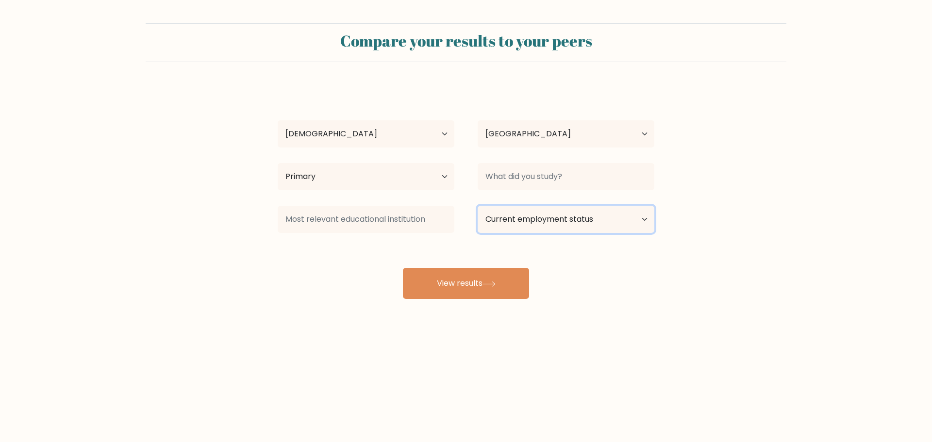
click at [561, 226] on select "Current employment status Employed Student Retired Other / prefer not to answer" at bounding box center [566, 219] width 177 height 27
click at [720, 215] on form "Compare your results to your peers sebatian arias Age Under 18 years old 18-24 …" at bounding box center [466, 161] width 932 height 276
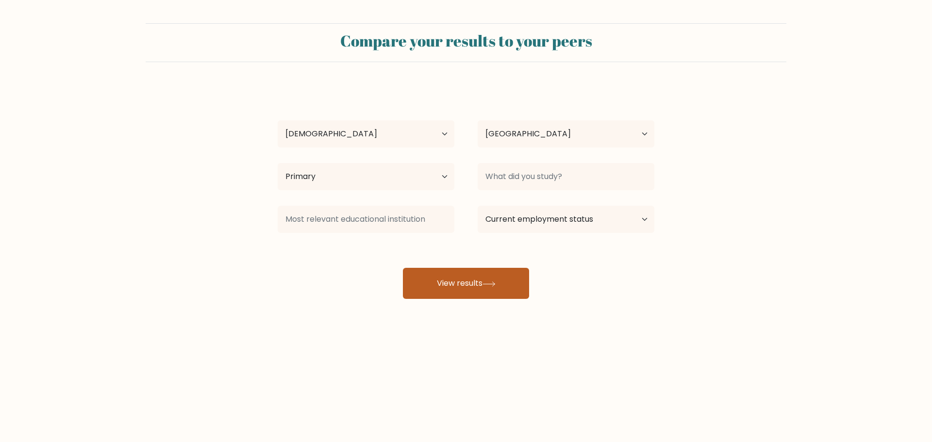
click at [508, 282] on button "View results" at bounding box center [466, 283] width 126 height 31
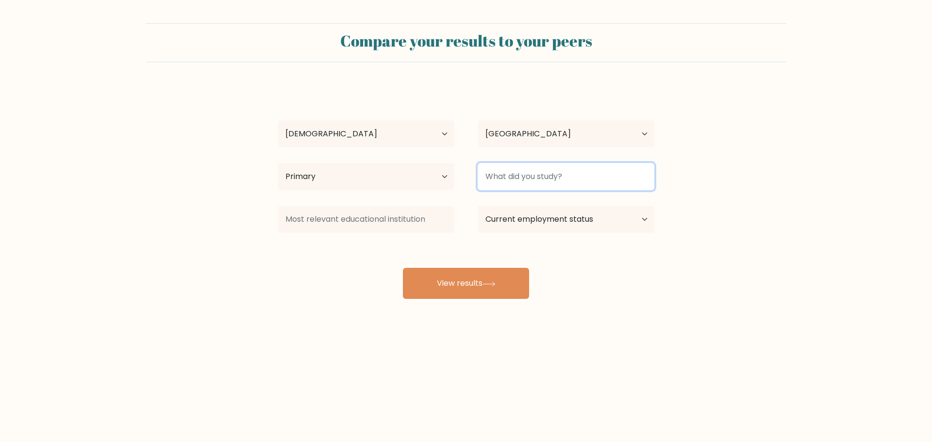
click at [585, 183] on input at bounding box center [566, 176] width 177 height 27
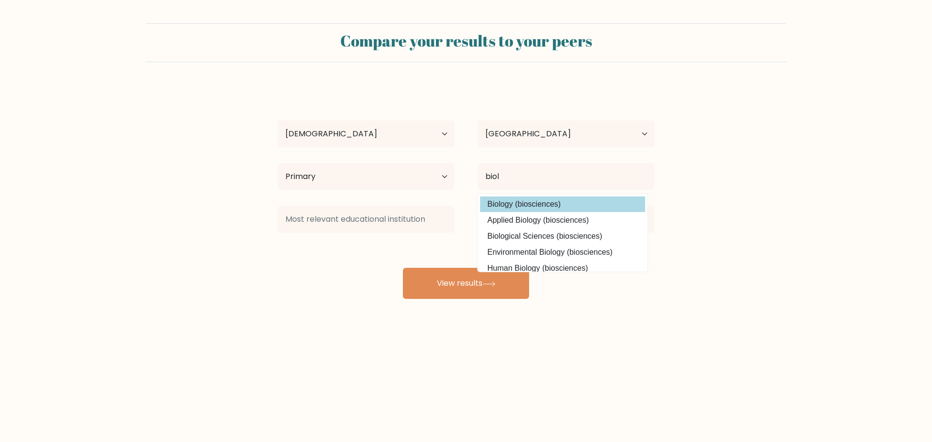
click at [548, 207] on option "Biology (biosciences)" at bounding box center [562, 205] width 165 height 16
type input "Biology"
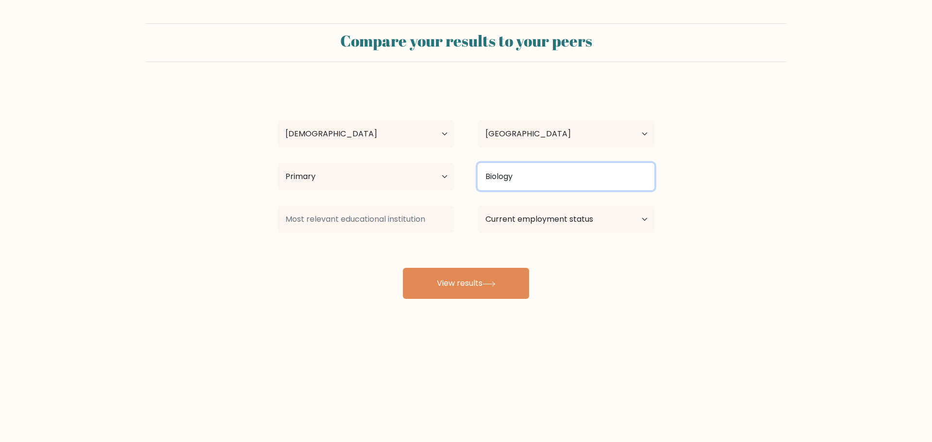
click at [532, 179] on input "Biology" at bounding box center [566, 176] width 177 height 27
click at [535, 177] on input "Biology" at bounding box center [566, 176] width 177 height 27
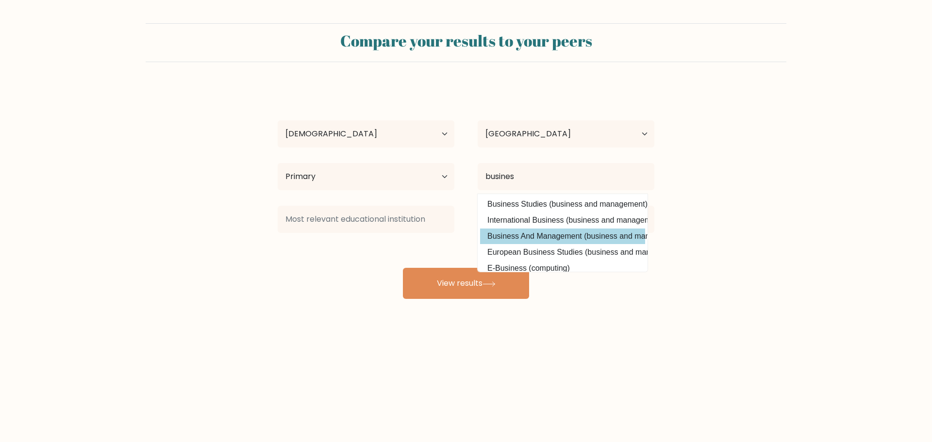
click at [521, 238] on option "Business And Management (business and management)" at bounding box center [562, 237] width 165 height 16
type input "Business And Management"
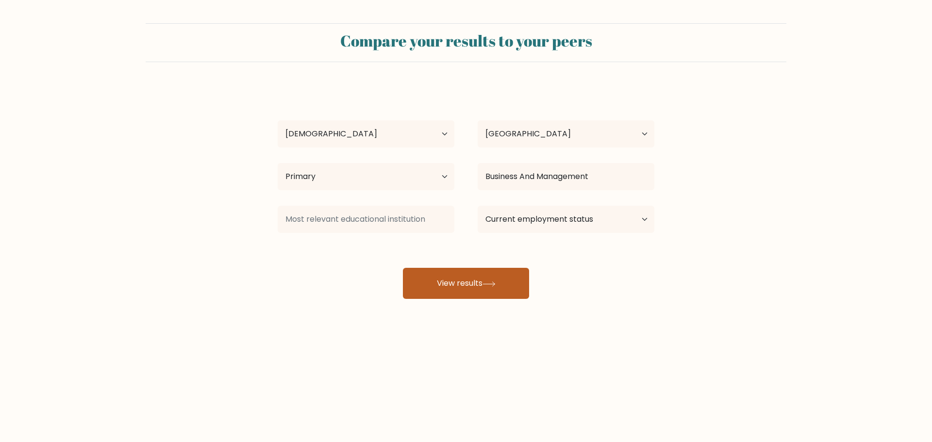
click at [490, 270] on button "View results" at bounding box center [466, 283] width 126 height 31
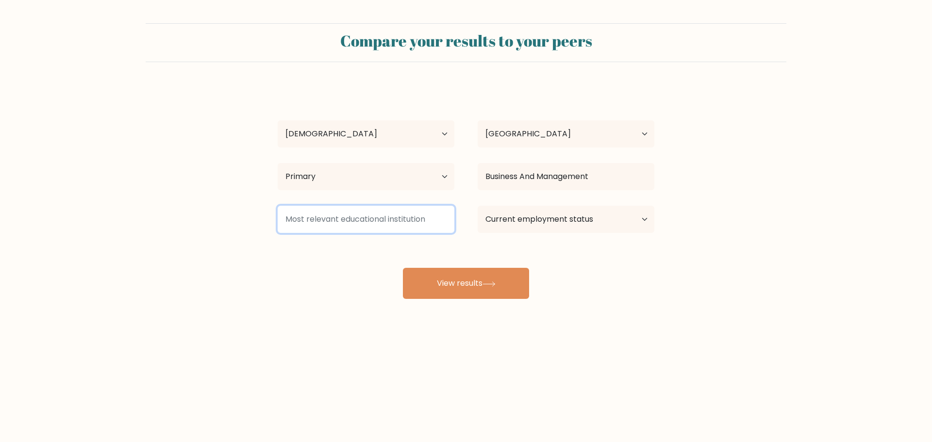
click at [402, 222] on input at bounding box center [366, 219] width 177 height 27
type input "M"
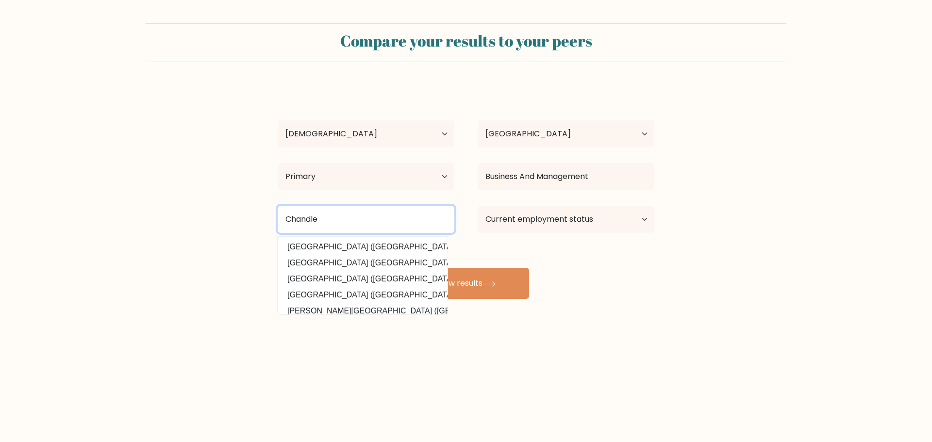
type input "Chandler"
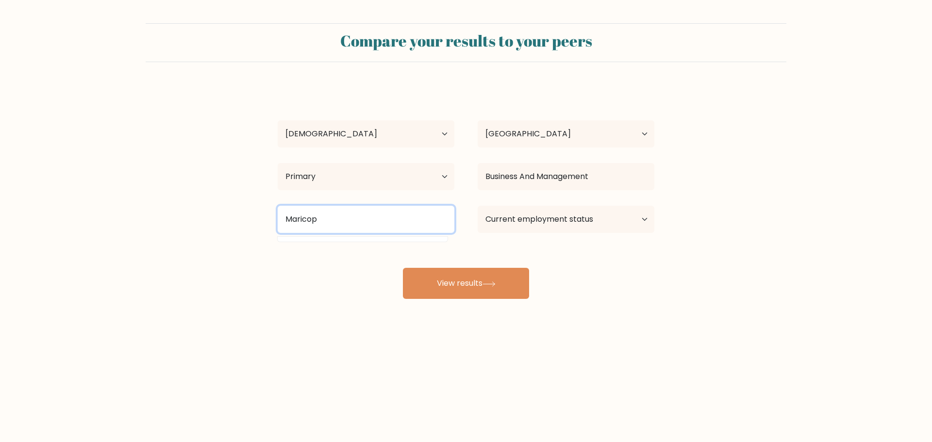
type input "Maricopa"
type input "C"
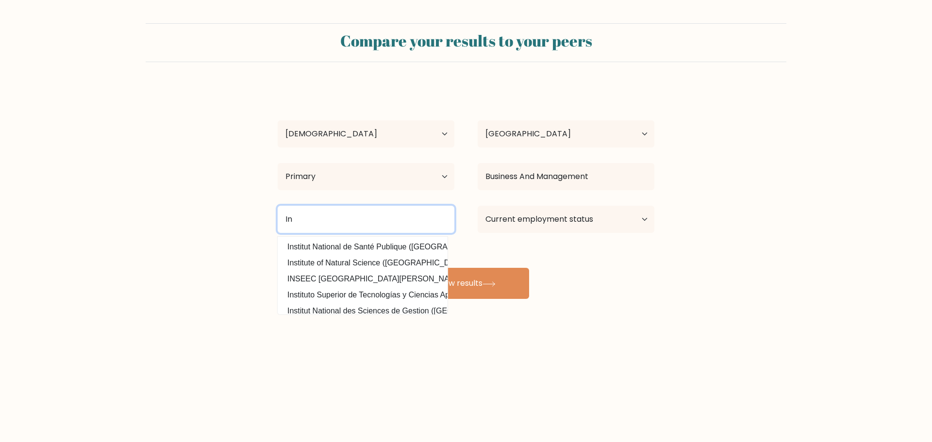
type input "I"
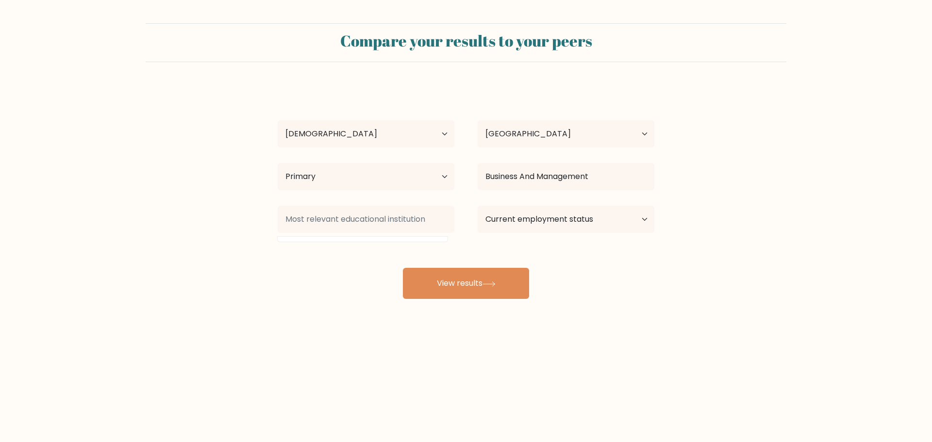
click at [314, 267] on div "sebatian arias Age Under 18 years old 18-24 years old 25-34 years old 35-44 yea…" at bounding box center [466, 192] width 388 height 214
click at [315, 208] on input at bounding box center [366, 219] width 177 height 27
click at [332, 223] on input at bounding box center [366, 219] width 177 height 27
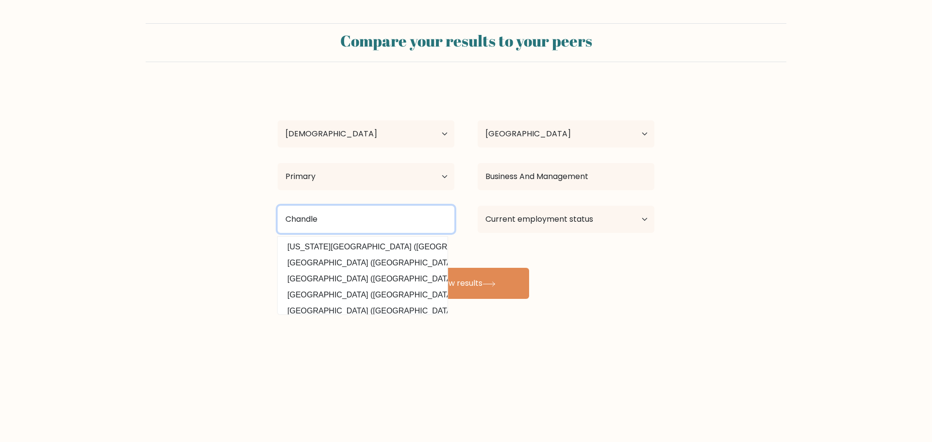
type input "Chandler"
type input "United"
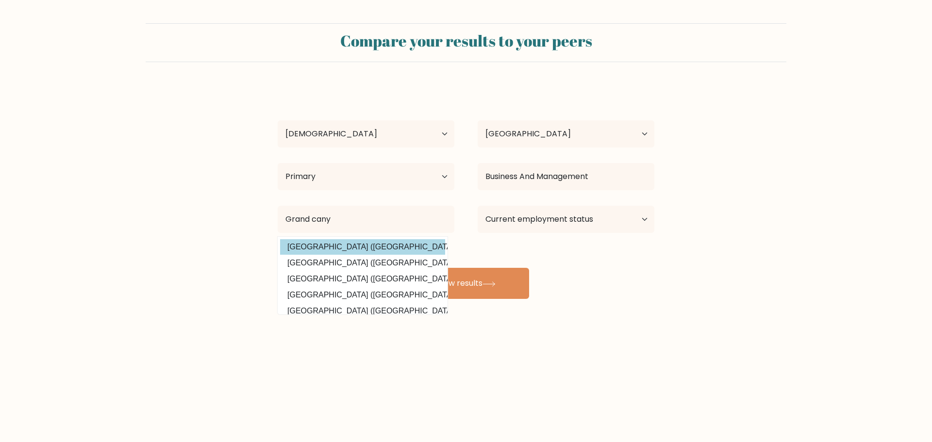
click at [320, 248] on option "Grand Canyon University (United States)" at bounding box center [362, 247] width 165 height 16
type input "[GEOGRAPHIC_DATA]"
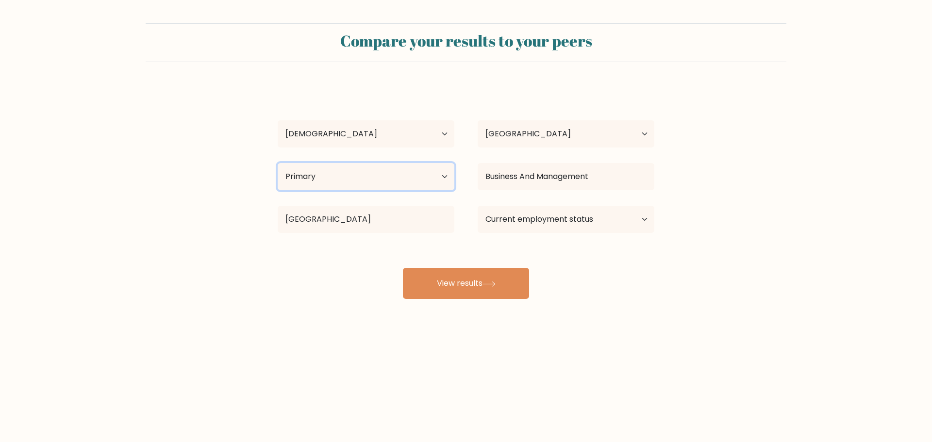
click at [350, 174] on select "Highest education level No schooling Primary Lower Secondary Upper Secondary Oc…" at bounding box center [366, 176] width 177 height 27
click at [307, 176] on select "Highest education level No schooling Primary Lower Secondary Upper Secondary Oc…" at bounding box center [366, 176] width 177 height 27
click at [355, 250] on div "sebatian arias Age Under 18 years old 18-24 years old 25-34 years old 35-44 yea…" at bounding box center [466, 192] width 388 height 214
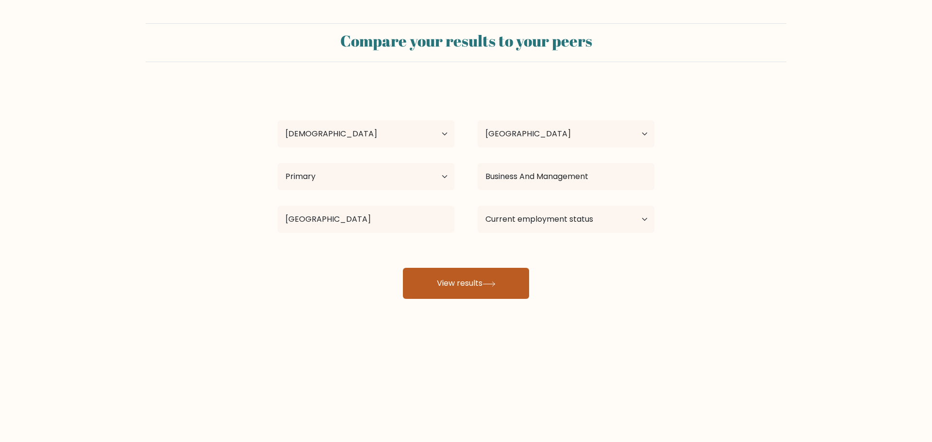
click at [483, 285] on button "View results" at bounding box center [466, 283] width 126 height 31
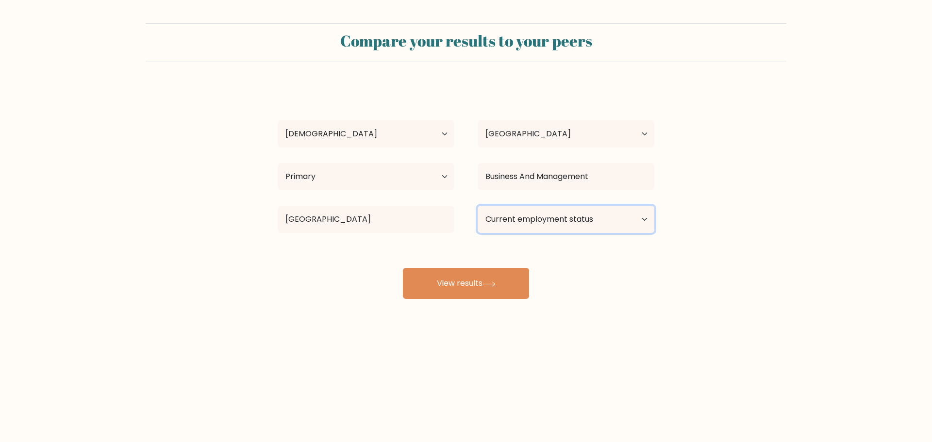
click at [580, 224] on select "Current employment status Employed Student Retired Other / prefer not to answer" at bounding box center [566, 219] width 177 height 27
select select "student"
click at [478, 206] on select "Current employment status Employed Student Retired Other / prefer not to answer" at bounding box center [566, 219] width 177 height 27
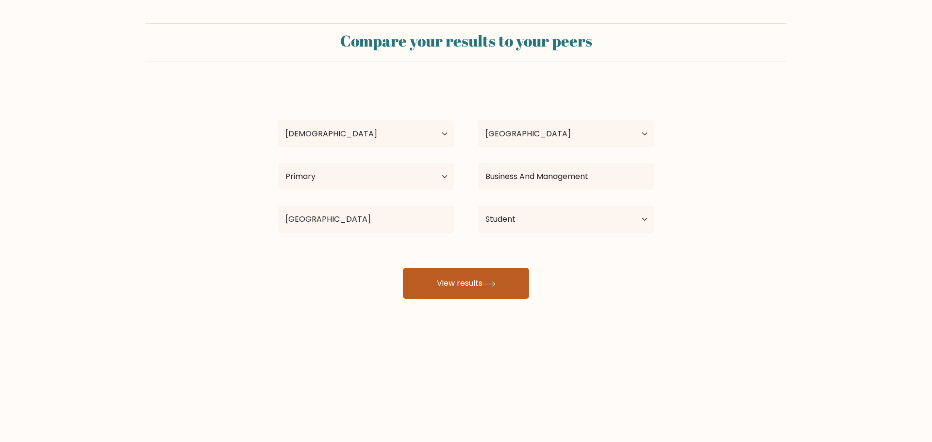
click at [467, 278] on button "View results" at bounding box center [466, 283] width 126 height 31
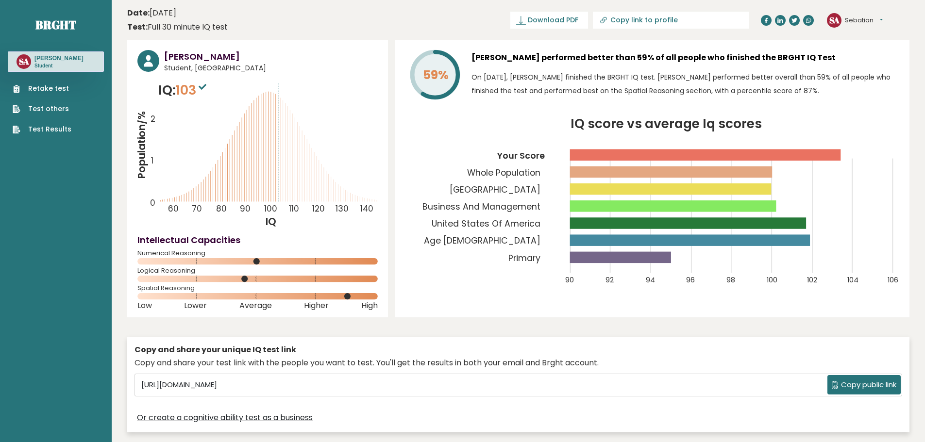
click at [151, 124] on tspan "2" at bounding box center [153, 120] width 5 height 12
click at [202, 82] on sup at bounding box center [202, 87] width 13 height 14
drag, startPoint x: 202, startPoint y: 91, endPoint x: 179, endPoint y: 91, distance: 22.3
click at [179, 91] on span "103" at bounding box center [192, 90] width 33 height 18
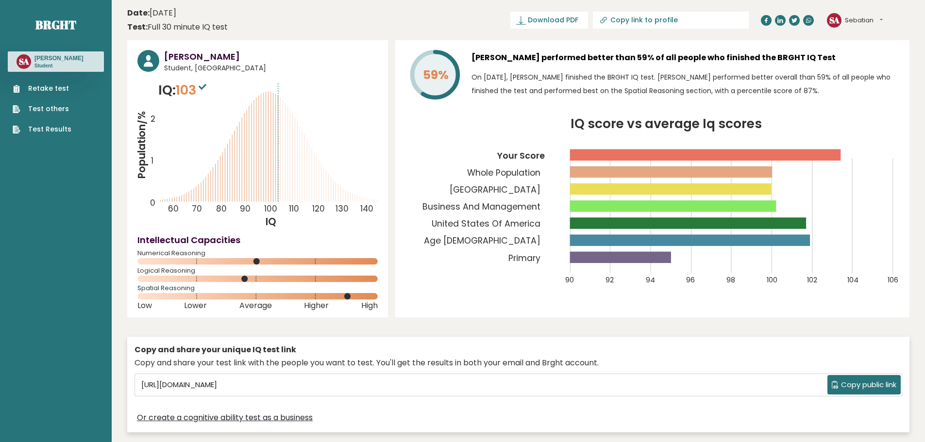
click at [205, 97] on span "103" at bounding box center [192, 90] width 33 height 18
drag, startPoint x: 193, startPoint y: 90, endPoint x: 185, endPoint y: 89, distance: 7.3
click at [185, 89] on span "103" at bounding box center [192, 90] width 33 height 18
drag, startPoint x: 263, startPoint y: 102, endPoint x: 530, endPoint y: 128, distance: 268.8
click at [263, 102] on icon "Population/% IQ 0 1 2 60 70 80 90 100 110 120 130 140" at bounding box center [257, 155] width 240 height 148
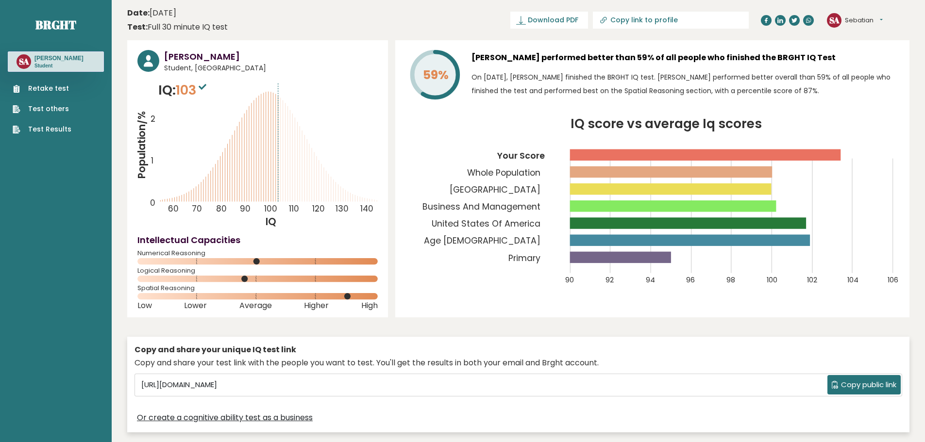
click at [489, 332] on div "Copy and share your unique IQ test link Copy and share your test link with the …" at bounding box center [518, 384] width 782 height 105
click at [236, 244] on h4 "Intellectual Capacities" at bounding box center [257, 240] width 240 height 13
drag, startPoint x: 239, startPoint y: 237, endPoint x: 135, endPoint y: 238, distance: 104.4
click at [135, 238] on div "[PERSON_NAME] Student, [GEOGRAPHIC_DATA] IQ: 103 Population/% IQ 0 1 2 60 70 80…" at bounding box center [257, 178] width 261 height 277
click at [164, 210] on icon "Population/% IQ 0 1 2 60 70 80 90 100 110 120 130 140" at bounding box center [257, 155] width 240 height 148
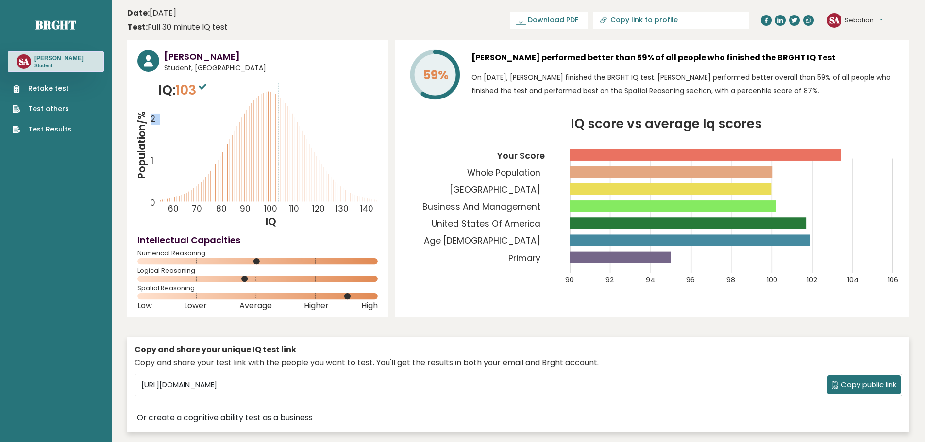
drag, startPoint x: 151, startPoint y: 116, endPoint x: 160, endPoint y: 126, distance: 13.8
click at [160, 126] on icon "Population/% IQ 0 1 2 60 70 80 90 100 110 120 130 140" at bounding box center [257, 155] width 240 height 148
click at [231, 180] on icon "Population/% IQ 0 1 2 60 70 80 90 100 110 120 130 140" at bounding box center [257, 155] width 240 height 148
click at [714, 328] on div "Sebatian Arias Student, United States of America IQ: 103 Population/% IQ 0 1 2 …" at bounding box center [518, 238] width 782 height 397
click at [425, 230] on icon "IQ score vs average Iq scores 90 92 94 96 98 100 102 104 106 Your Score Whole P…" at bounding box center [652, 207] width 494 height 179
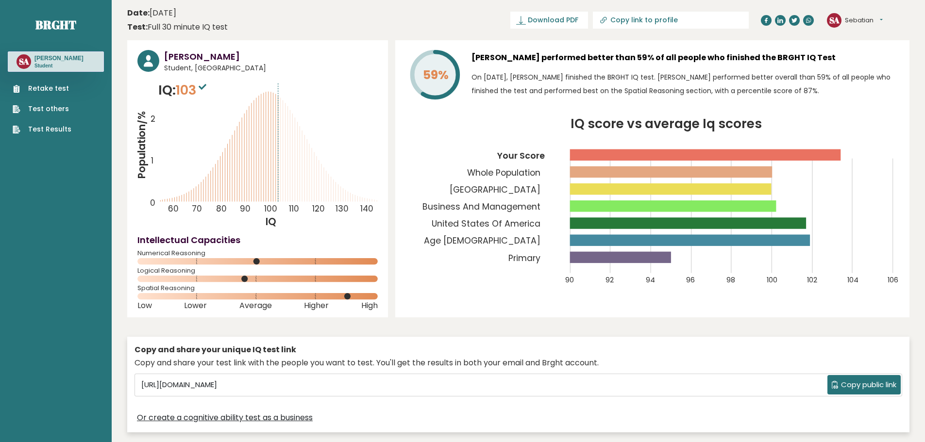
click at [264, 171] on icon at bounding box center [264, 147] width 0 height 109
click at [409, 326] on div "Sebatian Arias Student, United States of America IQ: 103 Population/% IQ 0 1 2 …" at bounding box center [518, 238] width 782 height 397
click at [509, 332] on div "Sebatian Arias Student, United States of America IQ: 103 Population/% IQ 0 1 2 …" at bounding box center [518, 238] width 782 height 397
click at [410, 332] on div "Copy and share your unique IQ test link Copy and share your test link with the …" at bounding box center [518, 384] width 782 height 105
click at [41, 107] on link "Test others" at bounding box center [42, 109] width 59 height 10
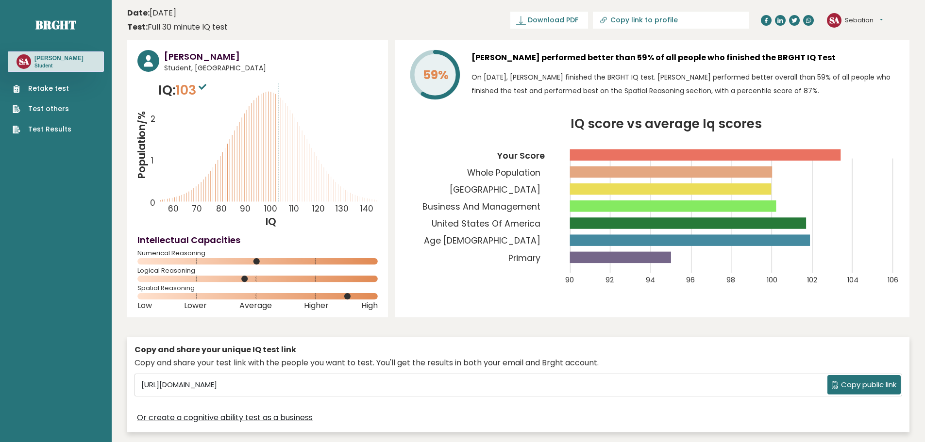
click at [349, 295] on circle at bounding box center [347, 296] width 6 height 6
drag, startPoint x: 817, startPoint y: 207, endPoint x: 807, endPoint y: 239, distance: 33.8
click at [815, 211] on icon "IQ score vs average Iq scores 90 92 94 96 98 100 102 104 106 Your Score Whole P…" at bounding box center [652, 207] width 494 height 179
click at [674, 319] on div "Sebatian Arias Student, United States of America IQ: 103 Population/% IQ 0 1 2 …" at bounding box center [518, 238] width 782 height 397
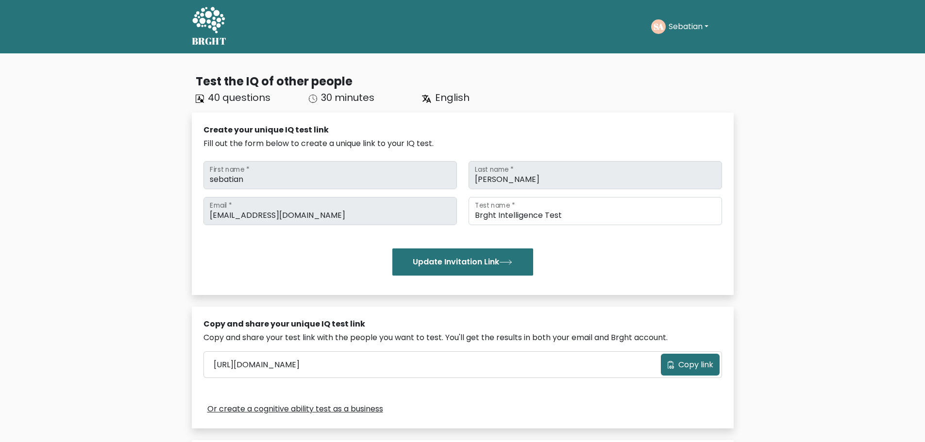
click at [789, 162] on div "Test the IQ of other people 40 questions 30 minutes English Create your unique …" at bounding box center [462, 328] width 925 height 551
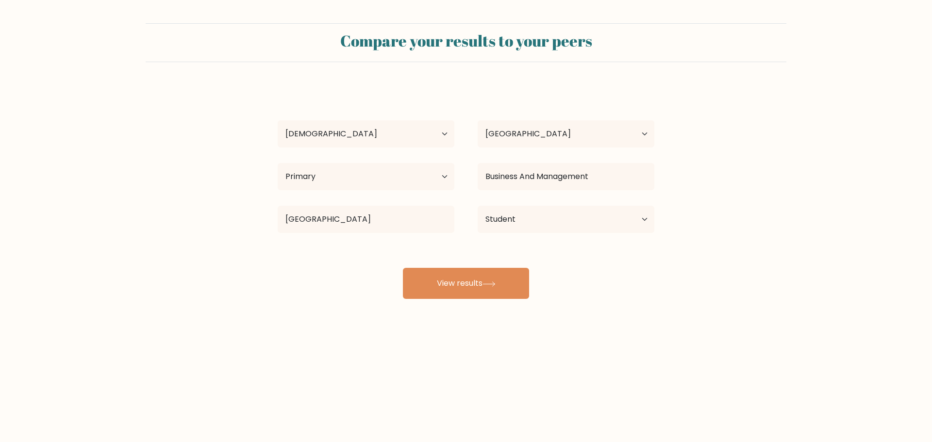
select select "18_24"
select select "US"
select select "primary"
select select "student"
drag, startPoint x: 351, startPoint y: 240, endPoint x: 329, endPoint y: 242, distance: 21.9
